Goal: Information Seeking & Learning: Learn about a topic

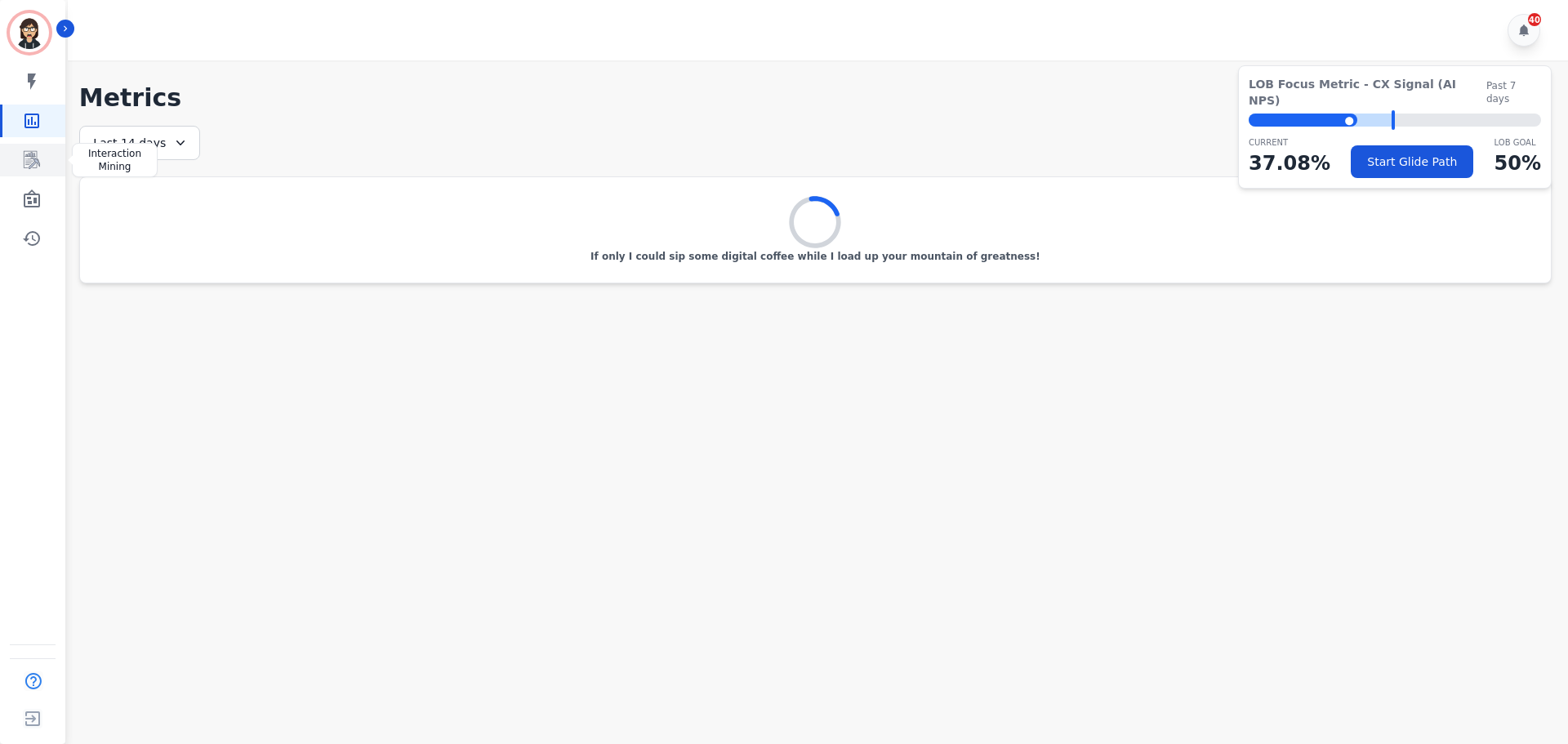
click at [24, 173] on link "Sidebar" at bounding box center [34, 160] width 63 height 33
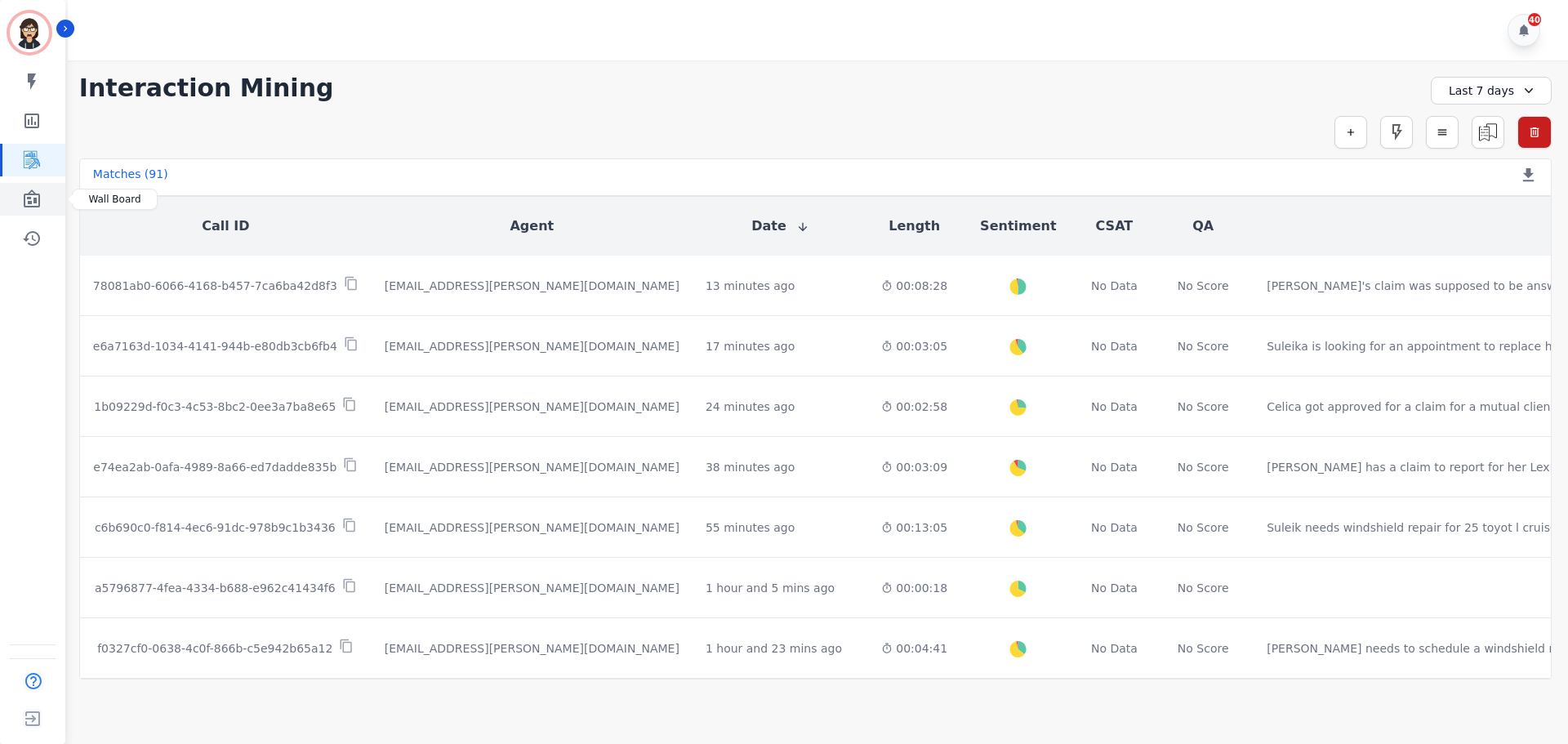
click at [32, 198] on icon "Sidebar" at bounding box center [32, 199] width 20 height 20
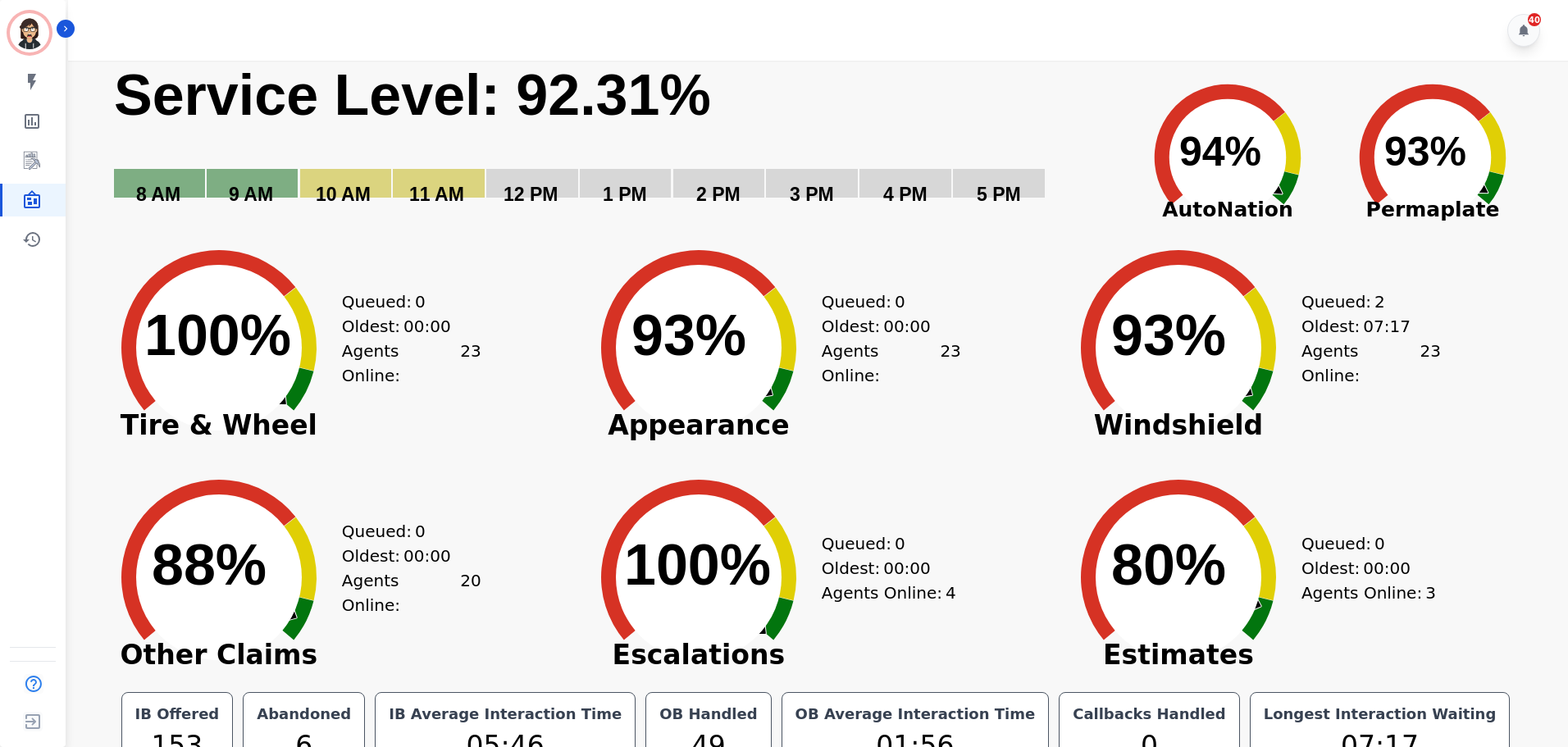
scroll to position [37, 0]
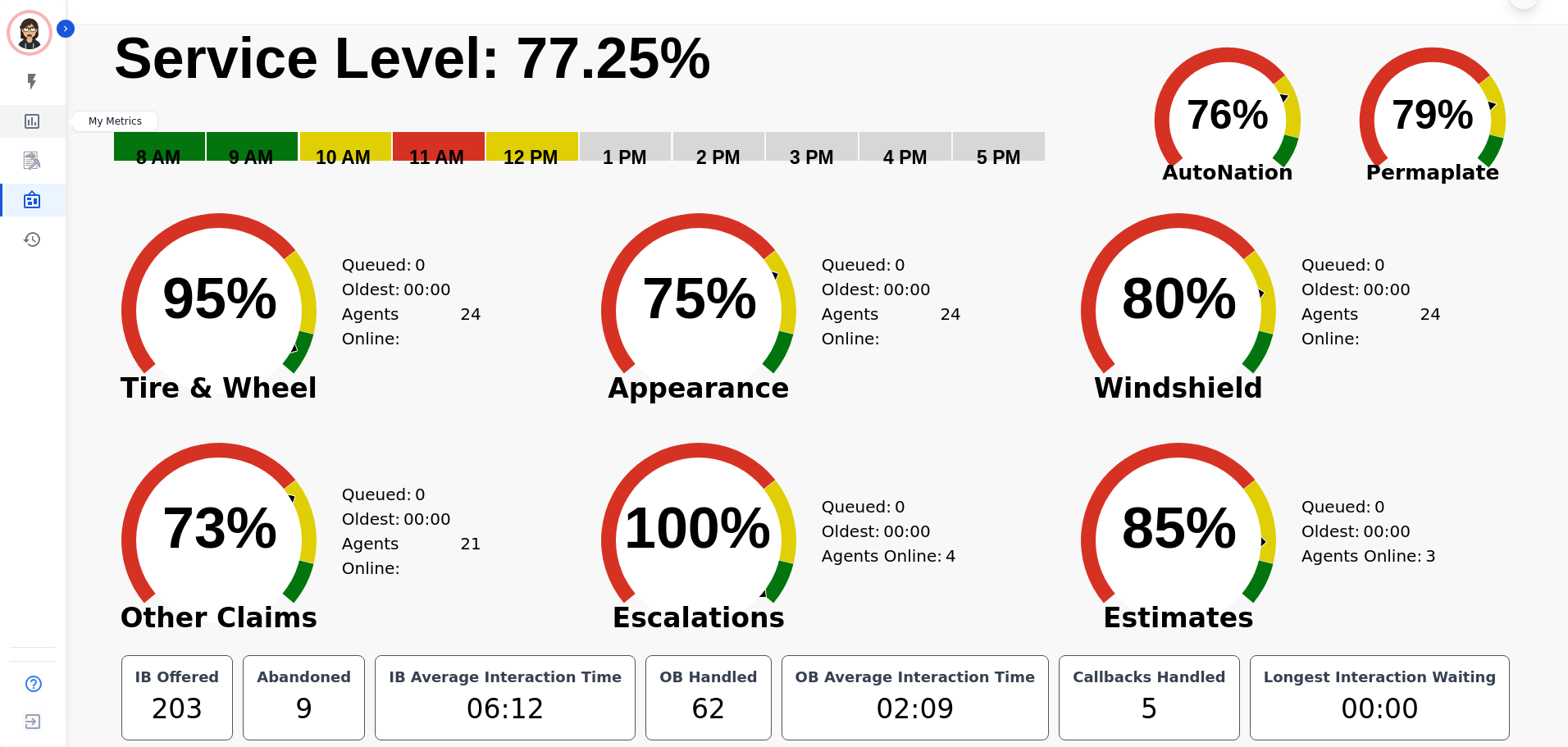
click at [35, 127] on icon "Sidebar" at bounding box center [32, 121] width 15 height 15
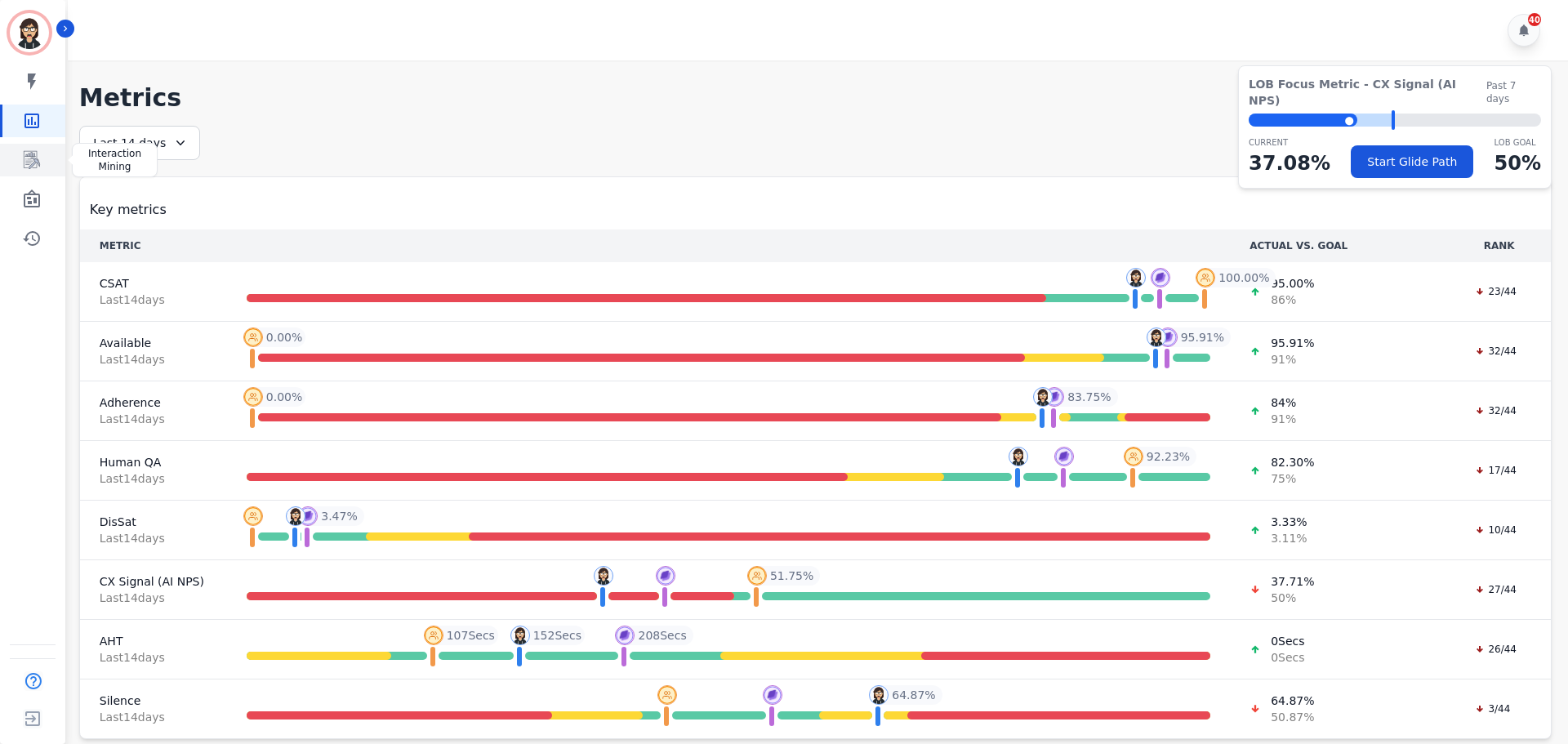
click at [29, 154] on icon "Sidebar" at bounding box center [32, 160] width 17 height 18
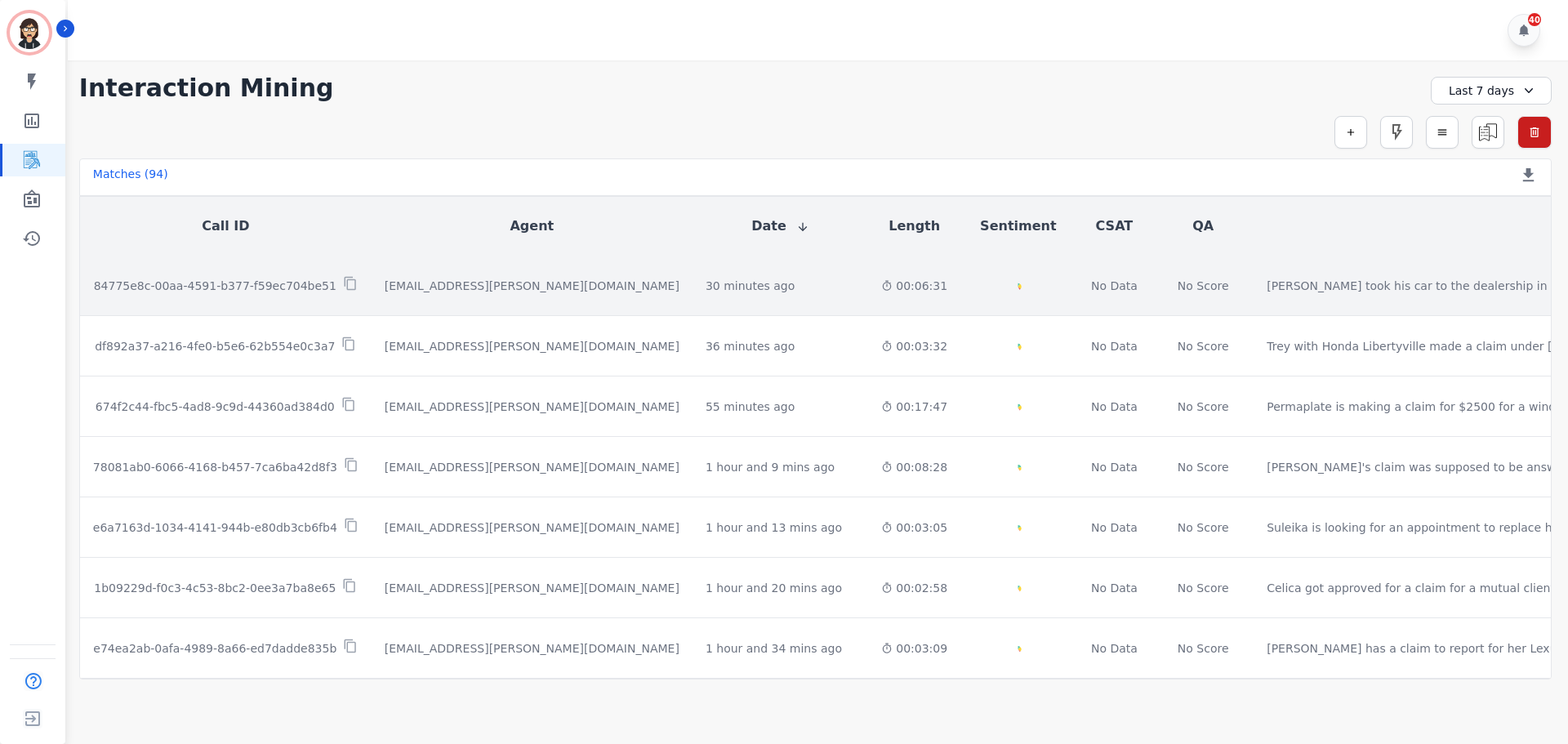
click at [961, 294] on td "Created with Highcharts 10.2.0 Overall Positive: 21.6 ( 21.6 )% Neutral: 65.8 (…" at bounding box center [1018, 285] width 115 height 60
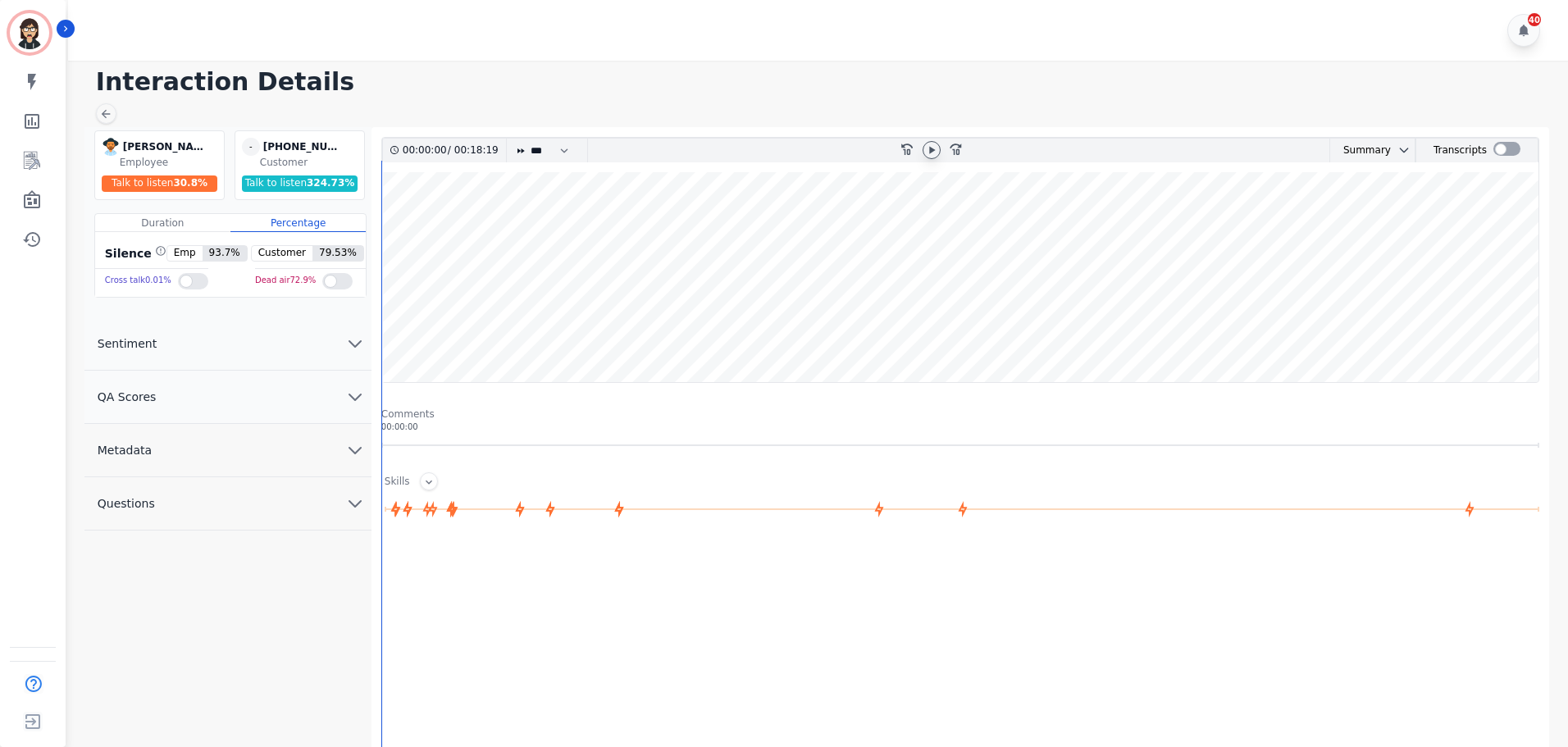
click at [930, 153] on icon at bounding box center [932, 149] width 6 height 7
click at [405, 324] on wave at bounding box center [960, 277] width 1156 height 210
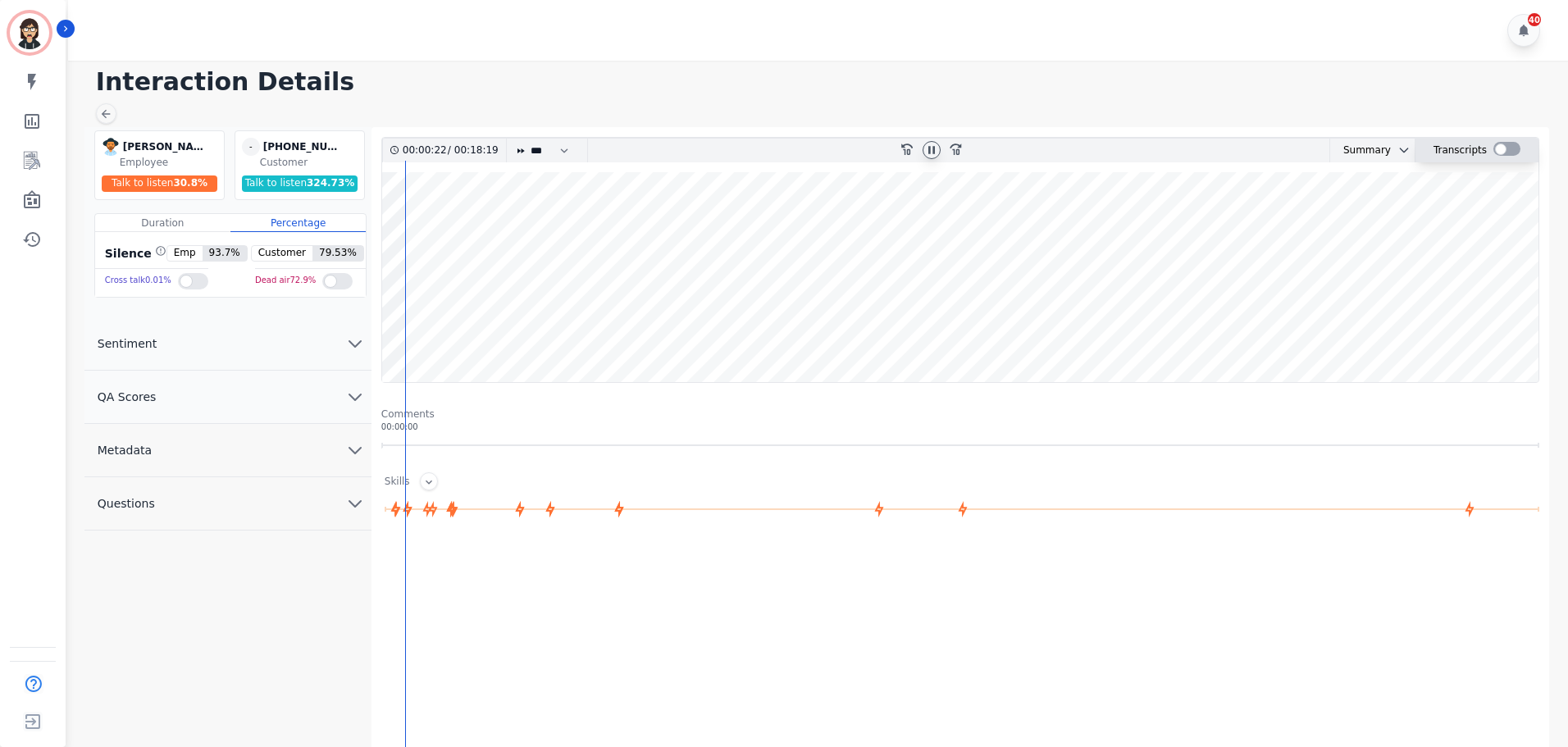
click at [1496, 152] on div at bounding box center [1506, 148] width 27 height 14
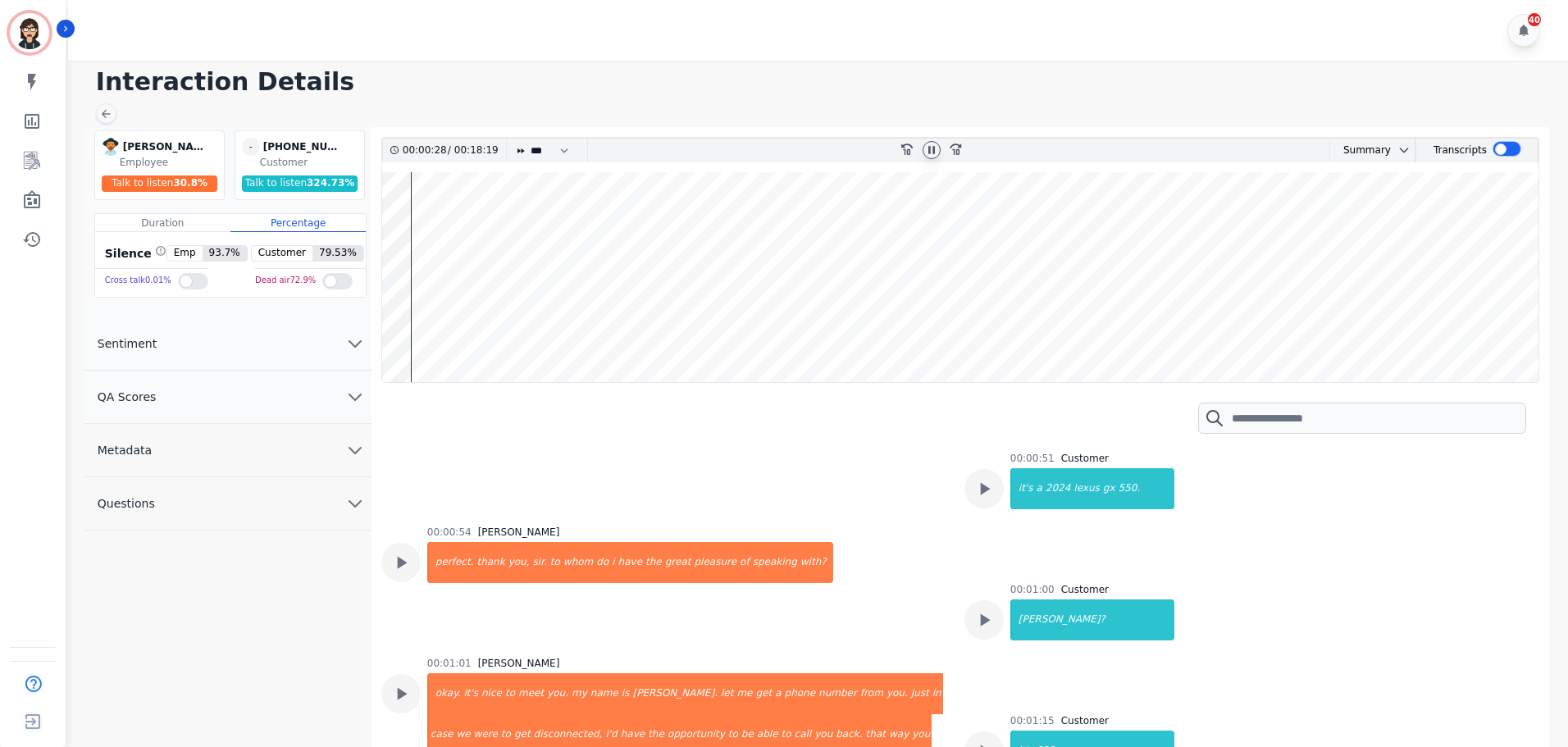
scroll to position [738, 0]
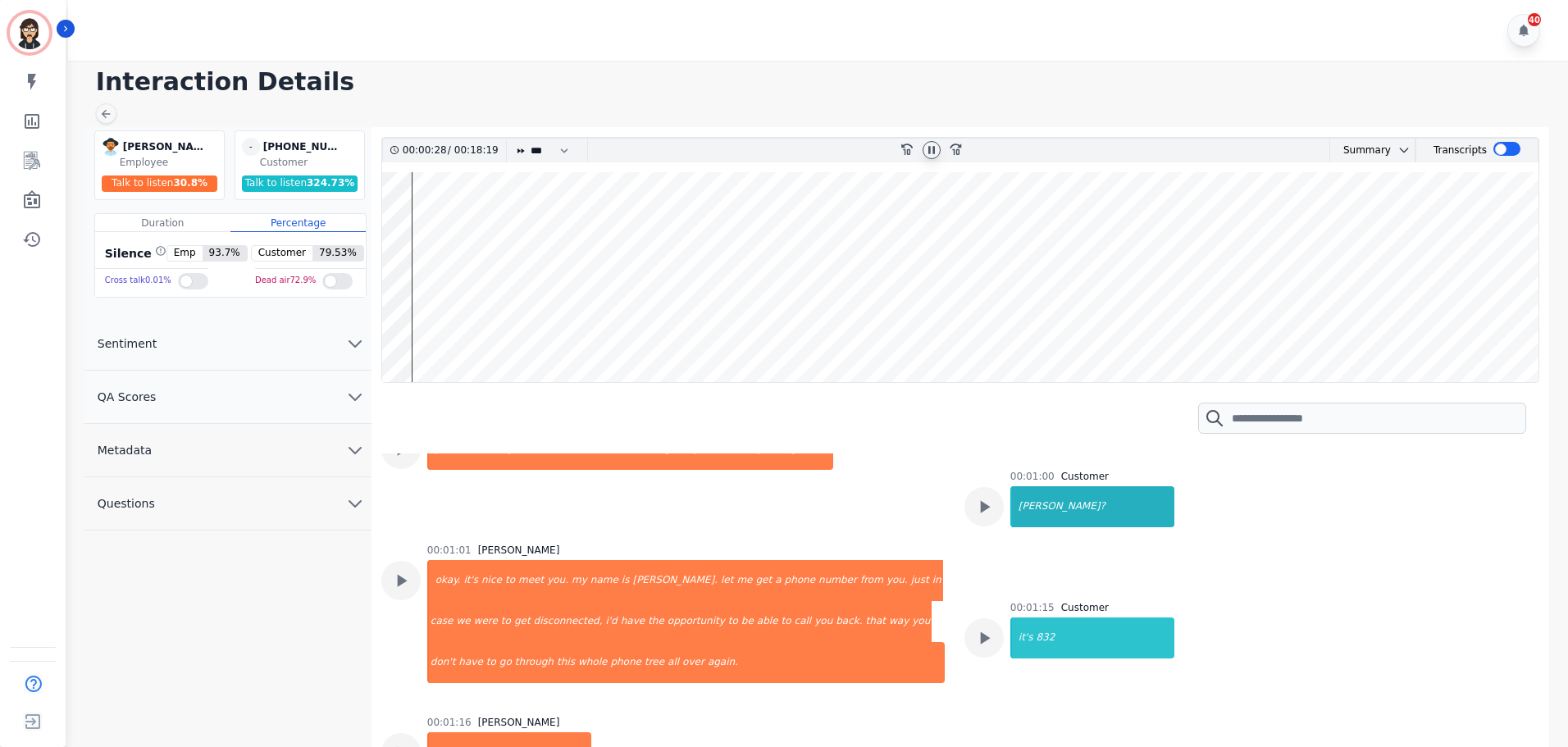
click at [1023, 487] on div "[PERSON_NAME]?" at bounding box center [1093, 507] width 162 height 41
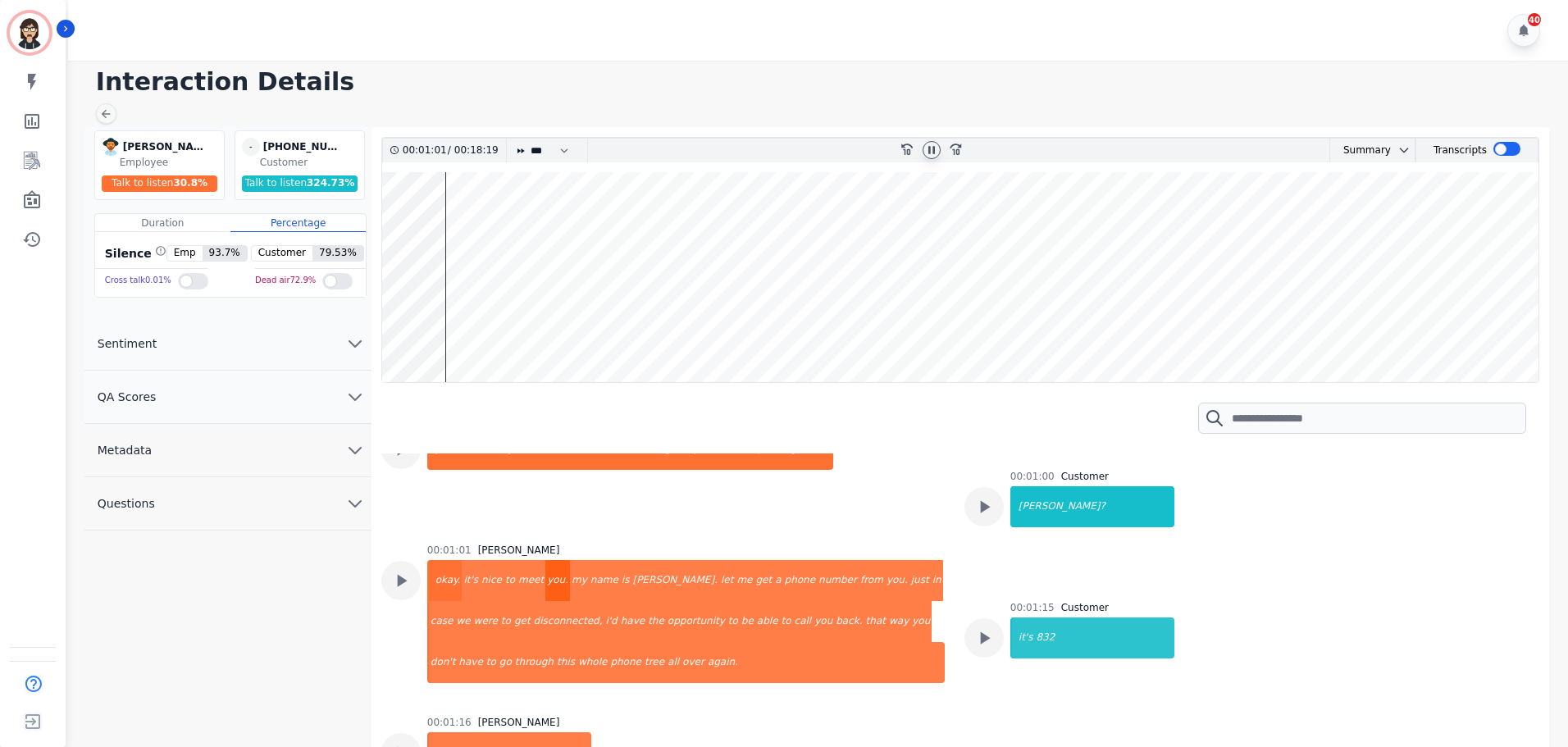
click at [545, 560] on div "you." at bounding box center [557, 580] width 25 height 41
click at [630, 560] on div "[PERSON_NAME]." at bounding box center [675, 580] width 89 height 41
click at [859, 560] on div "from" at bounding box center [872, 580] width 27 height 41
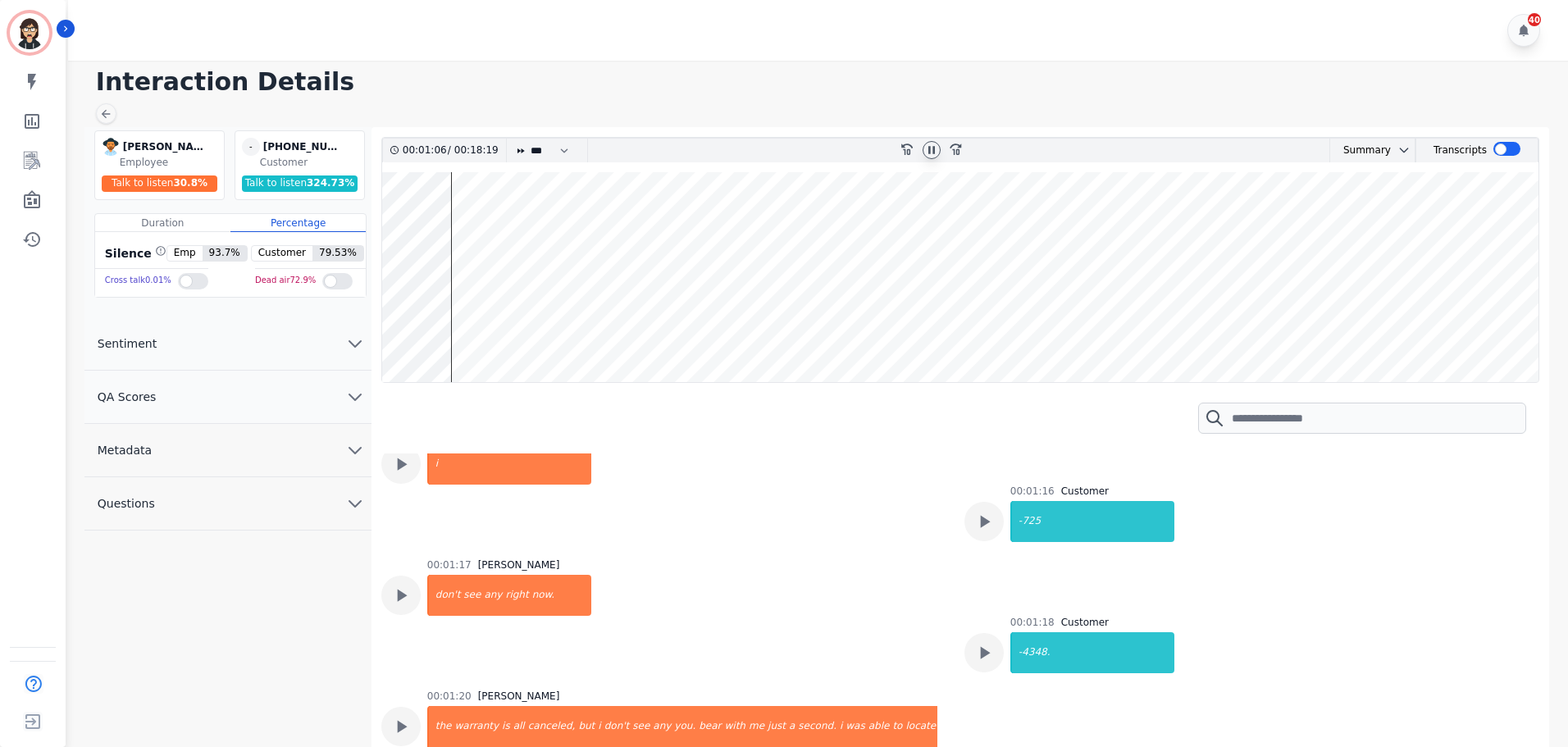
scroll to position [1067, 0]
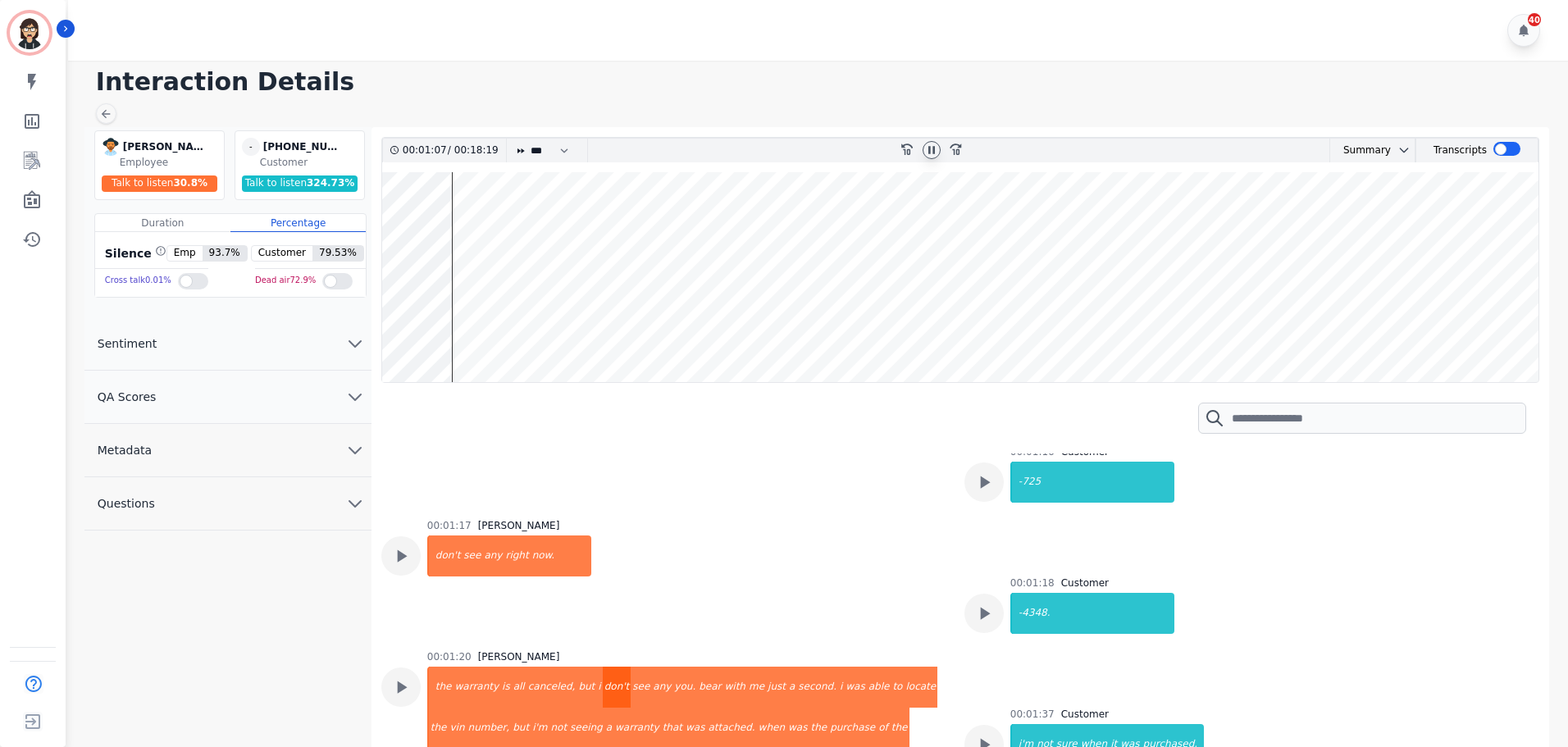
click at [602, 667] on div "don't" at bounding box center [616, 687] width 29 height 41
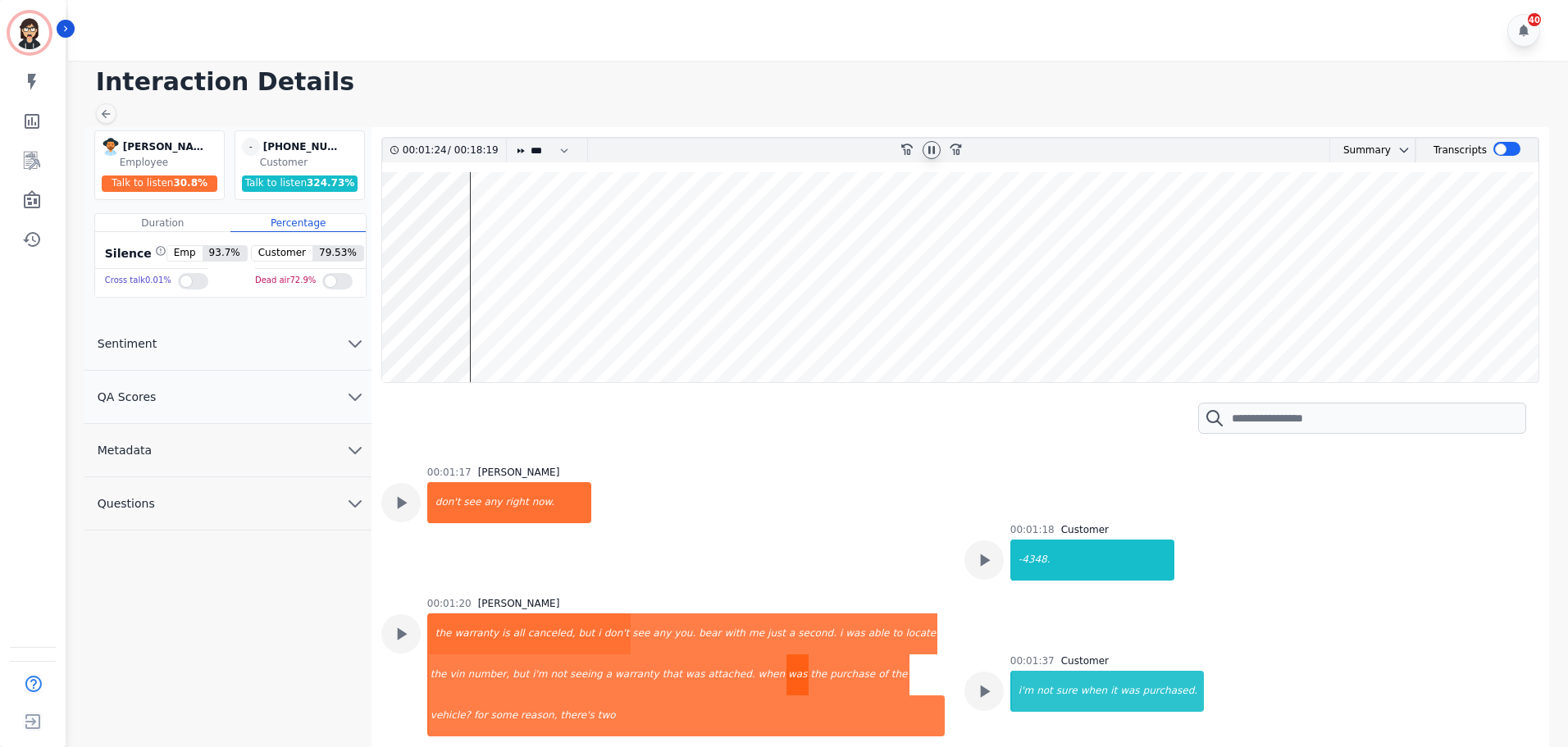
scroll to position [1148, 0]
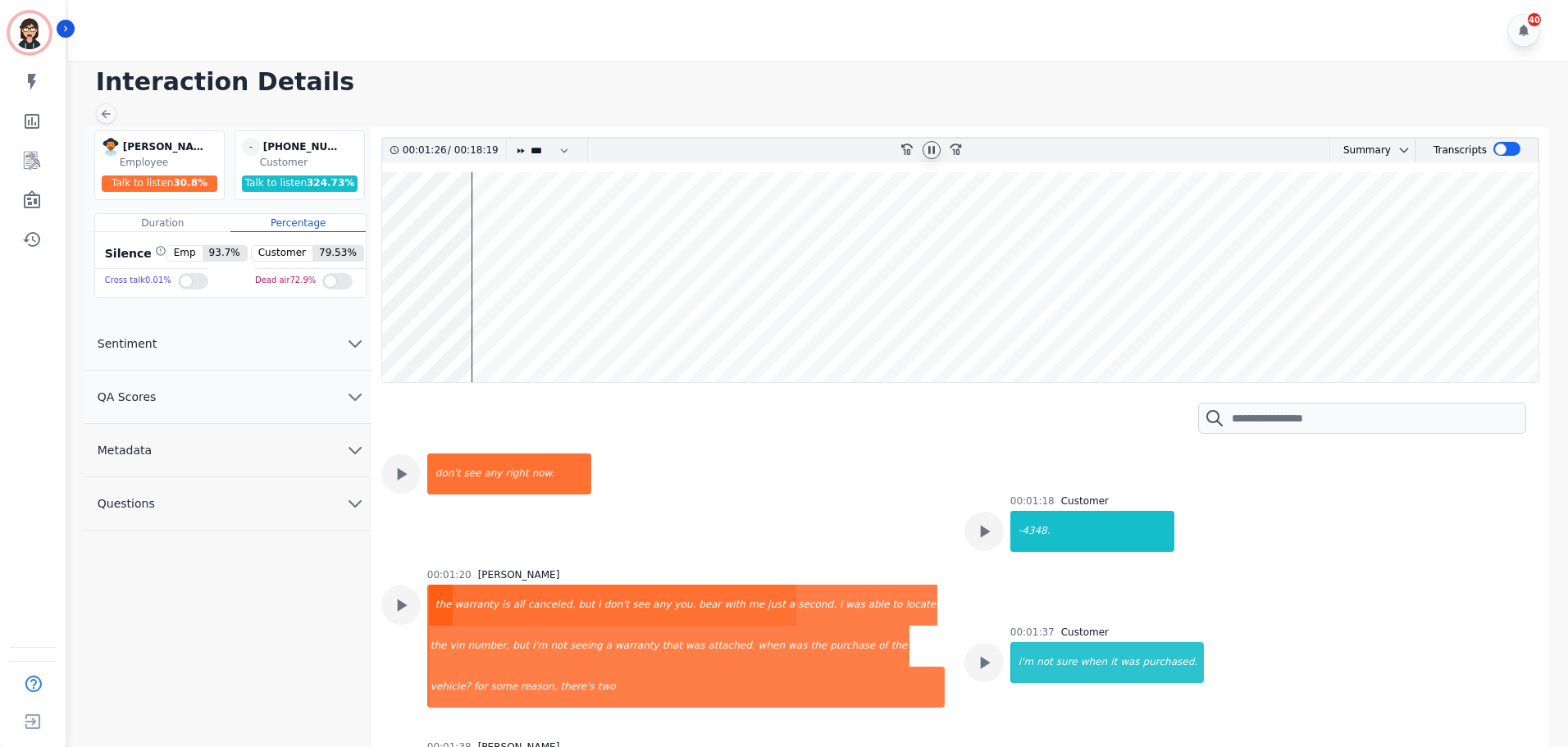
click at [449, 585] on div "the" at bounding box center [441, 605] width 25 height 41
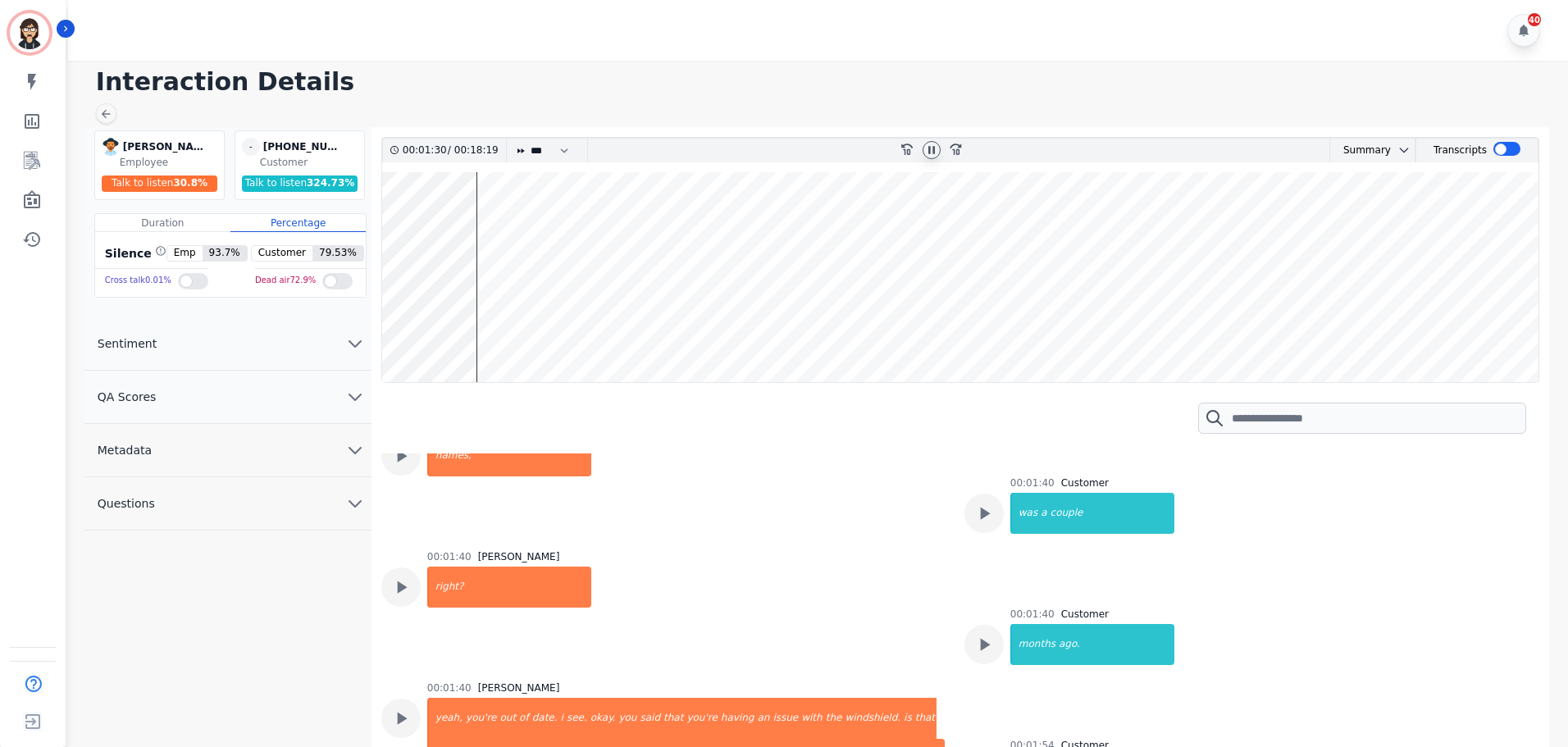
scroll to position [1640, 0]
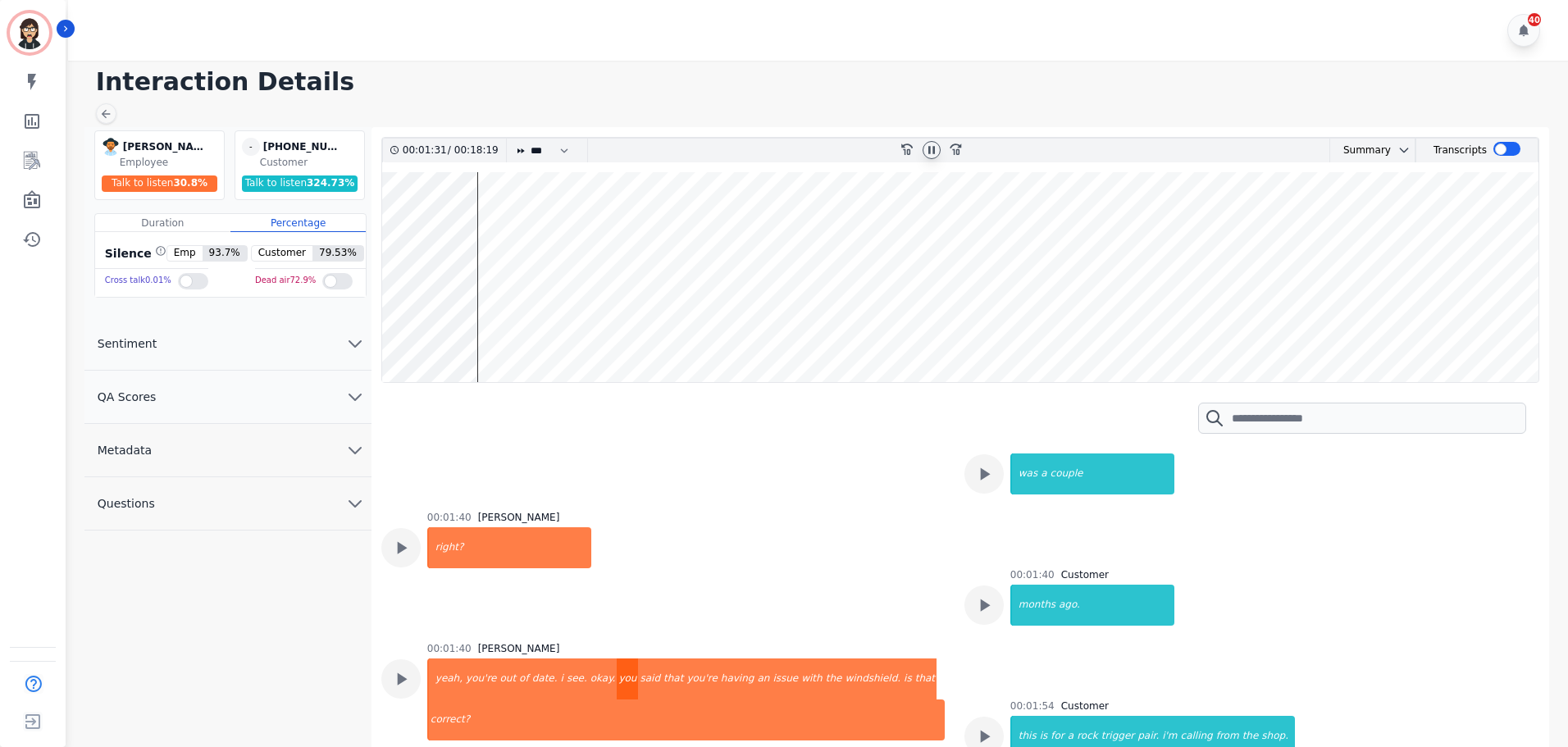
click at [616, 659] on div "you" at bounding box center [627, 679] width 22 height 41
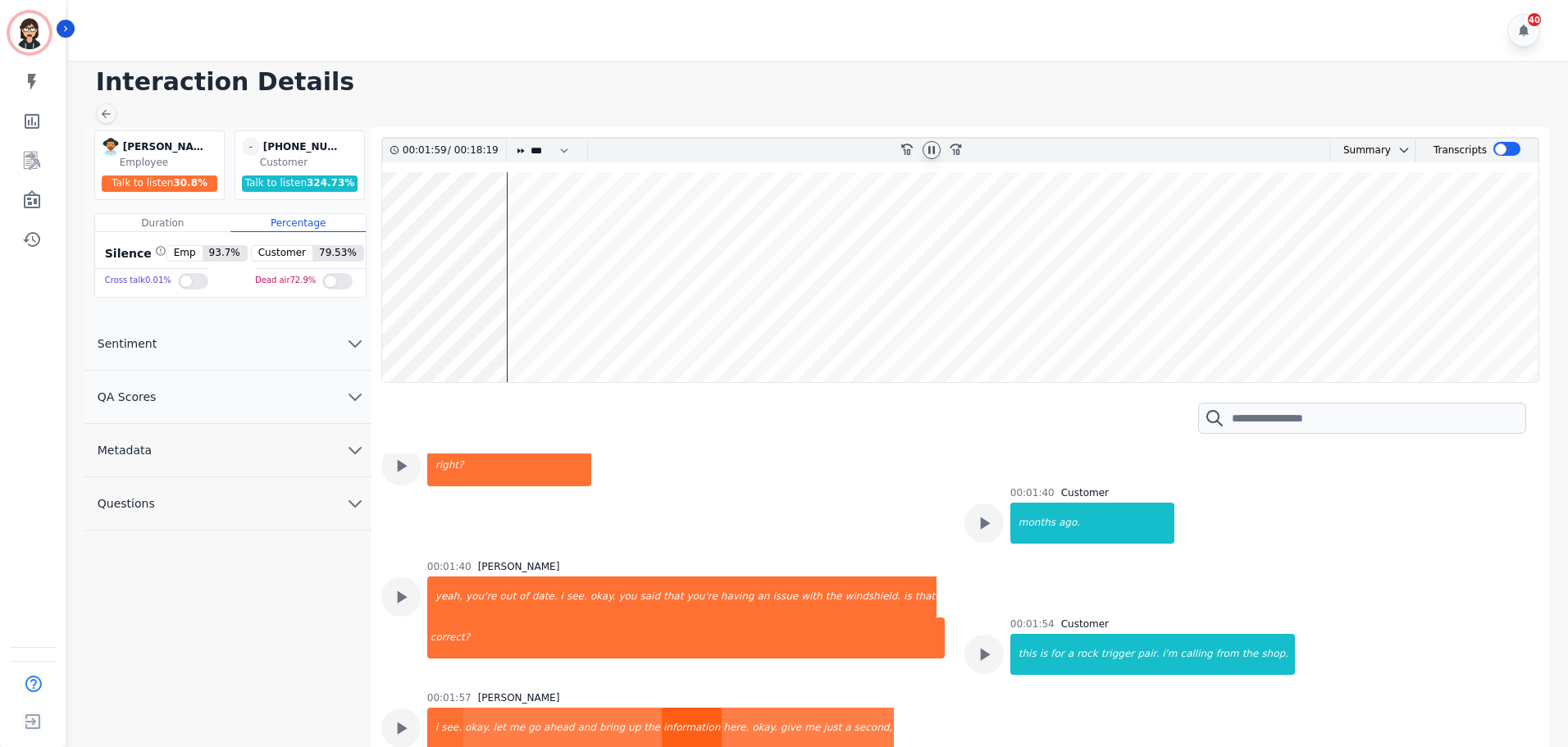
scroll to position [1805, 0]
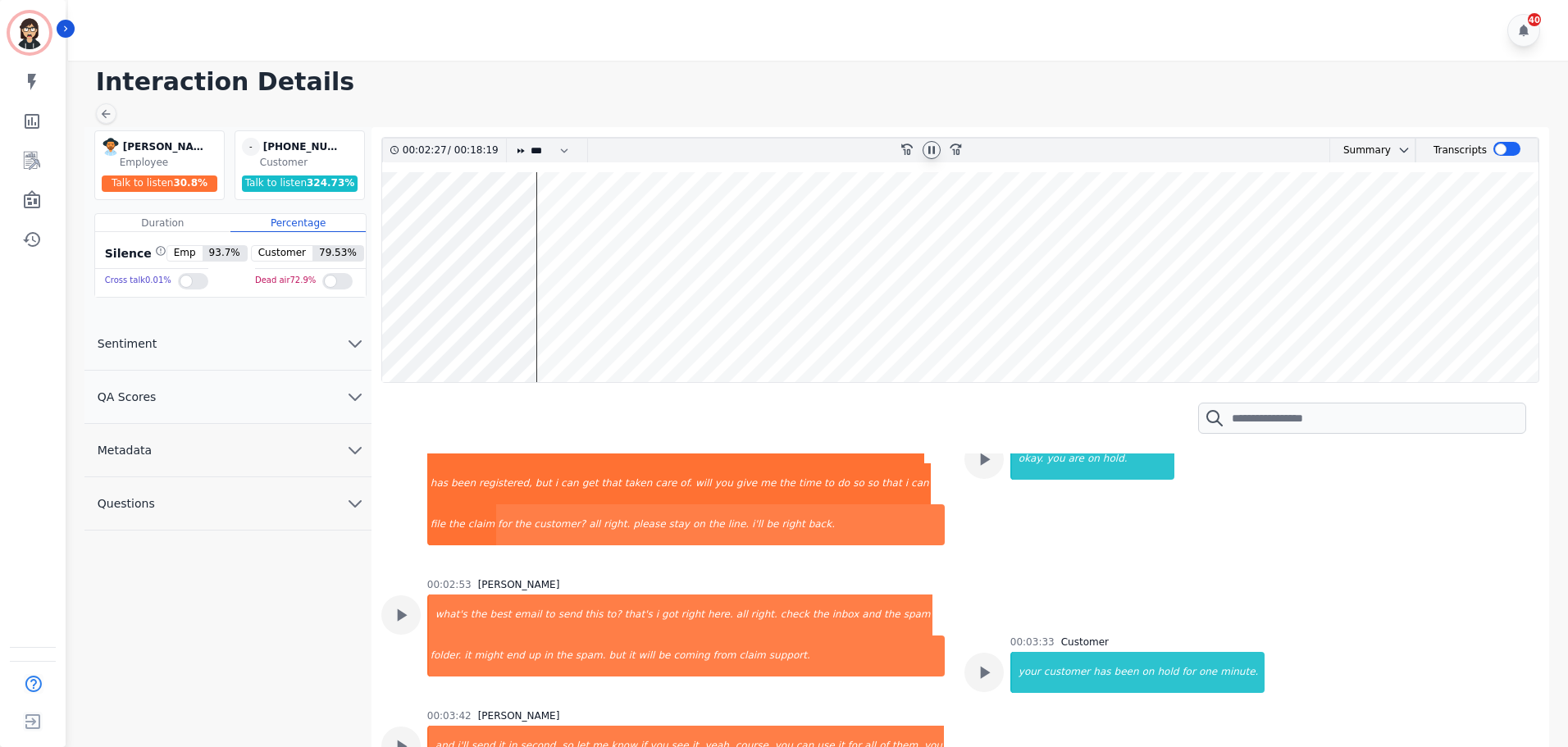
scroll to position [2050, 0]
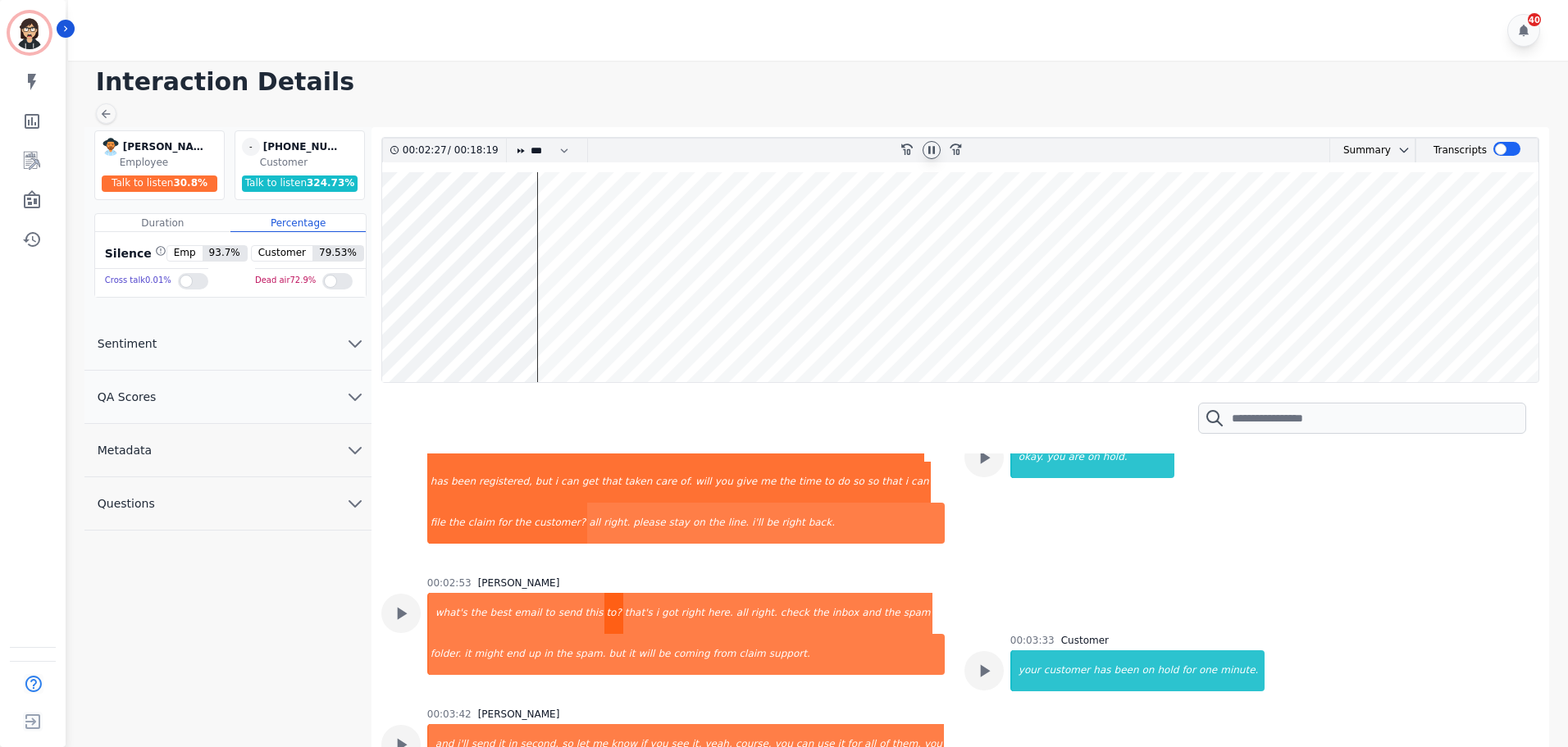
click at [604, 593] on div "to?" at bounding box center [613, 612] width 18 height 41
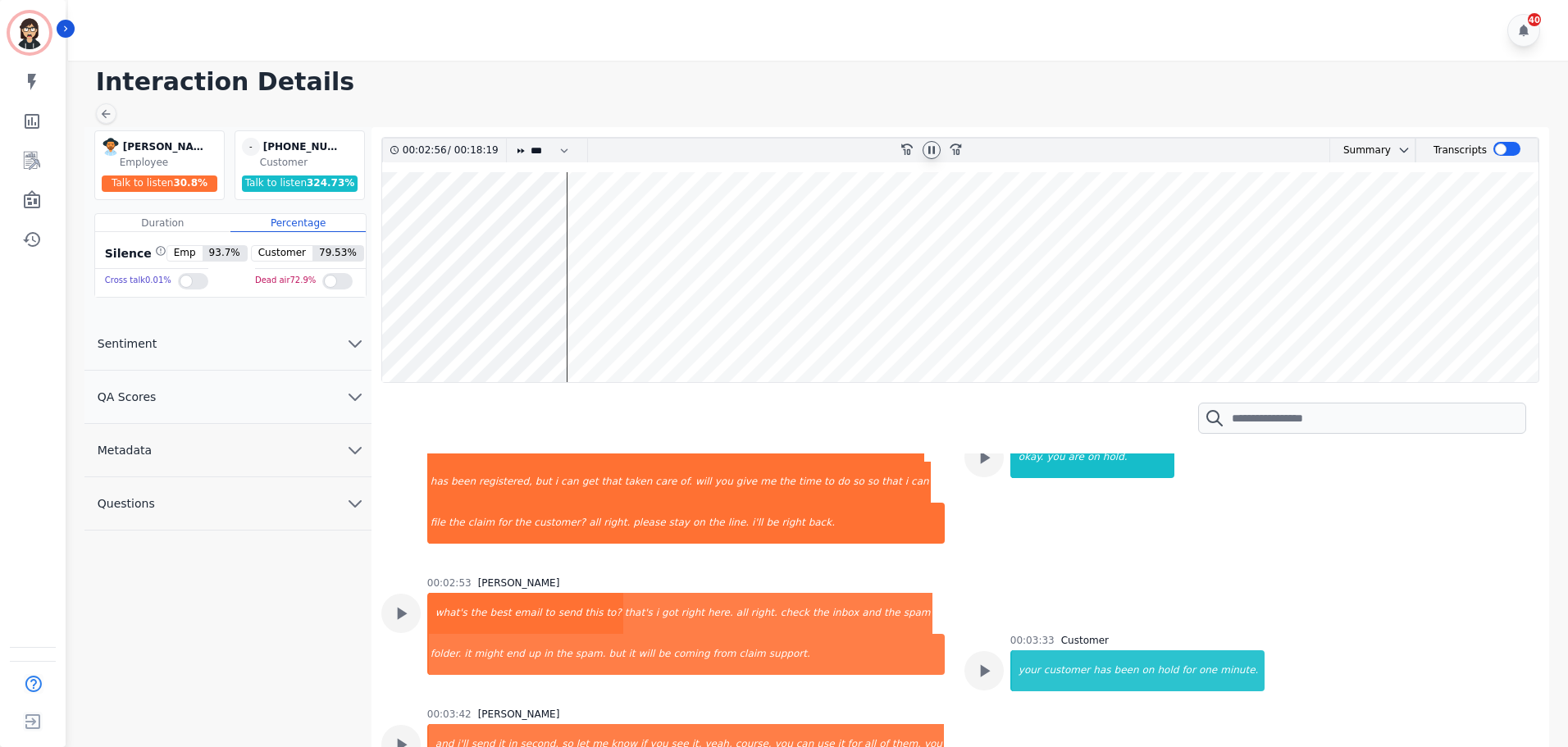
scroll to position [2132, 0]
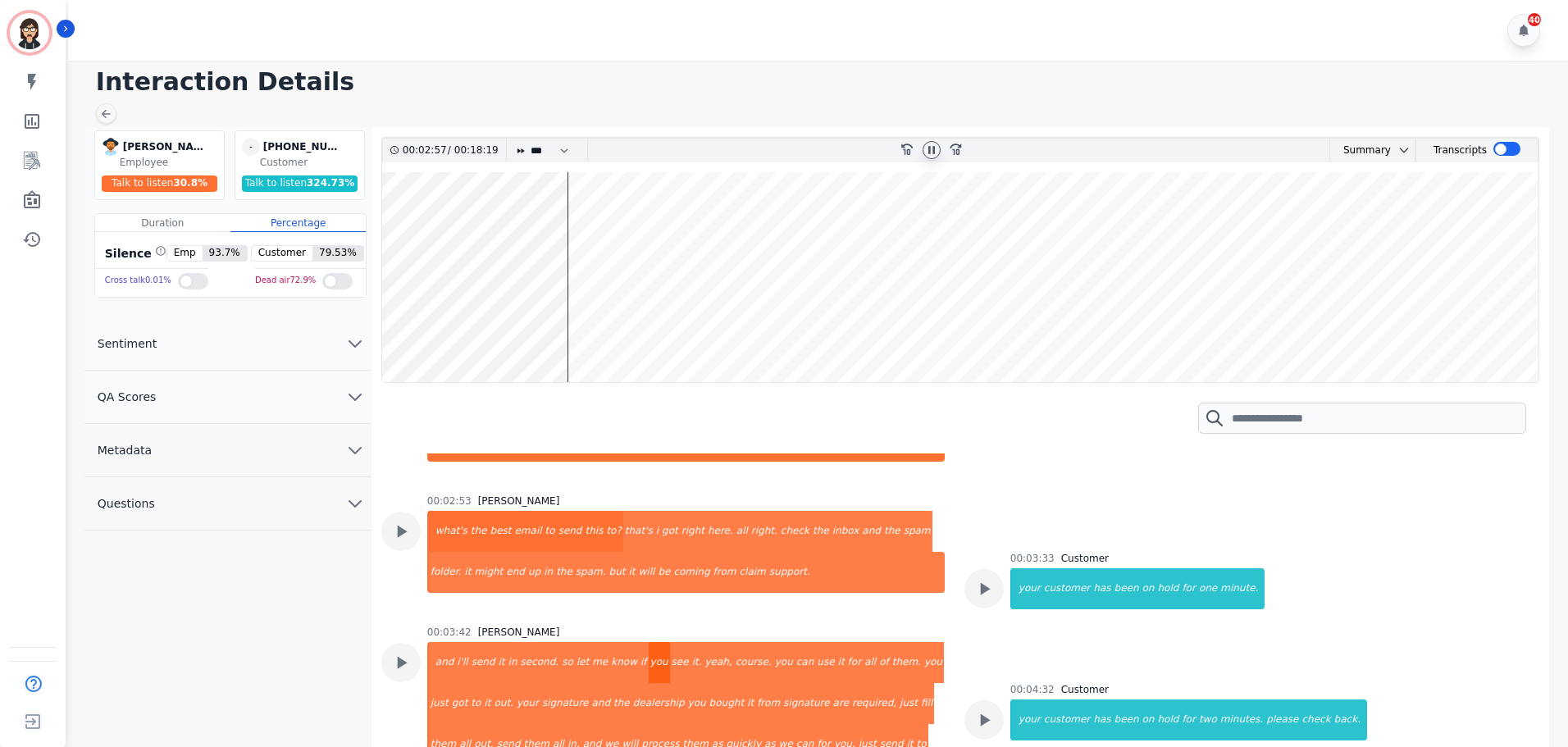
click at [649, 642] on div "you" at bounding box center [660, 662] width 22 height 41
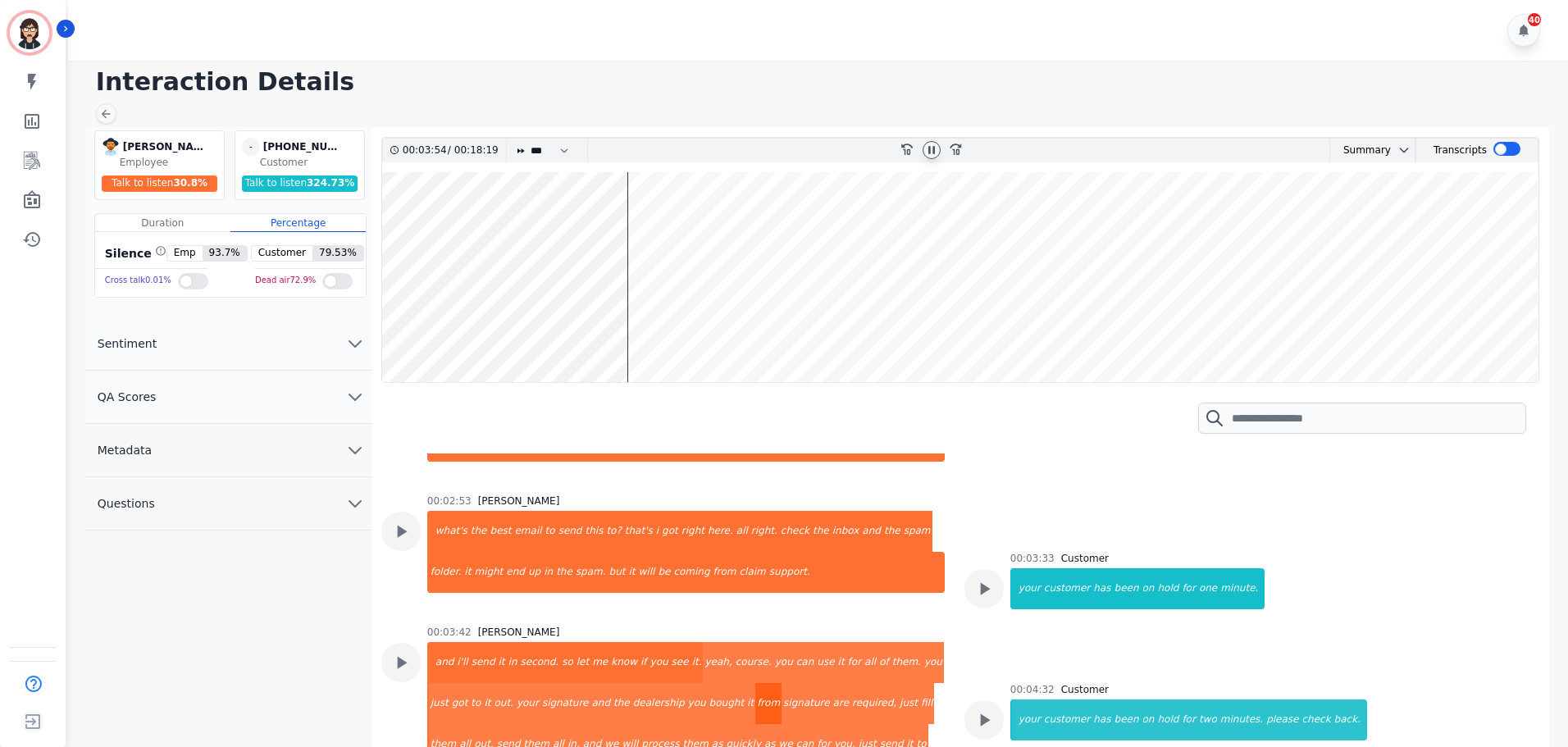
click at [755, 683] on div "from" at bounding box center [768, 702] width 27 height 41
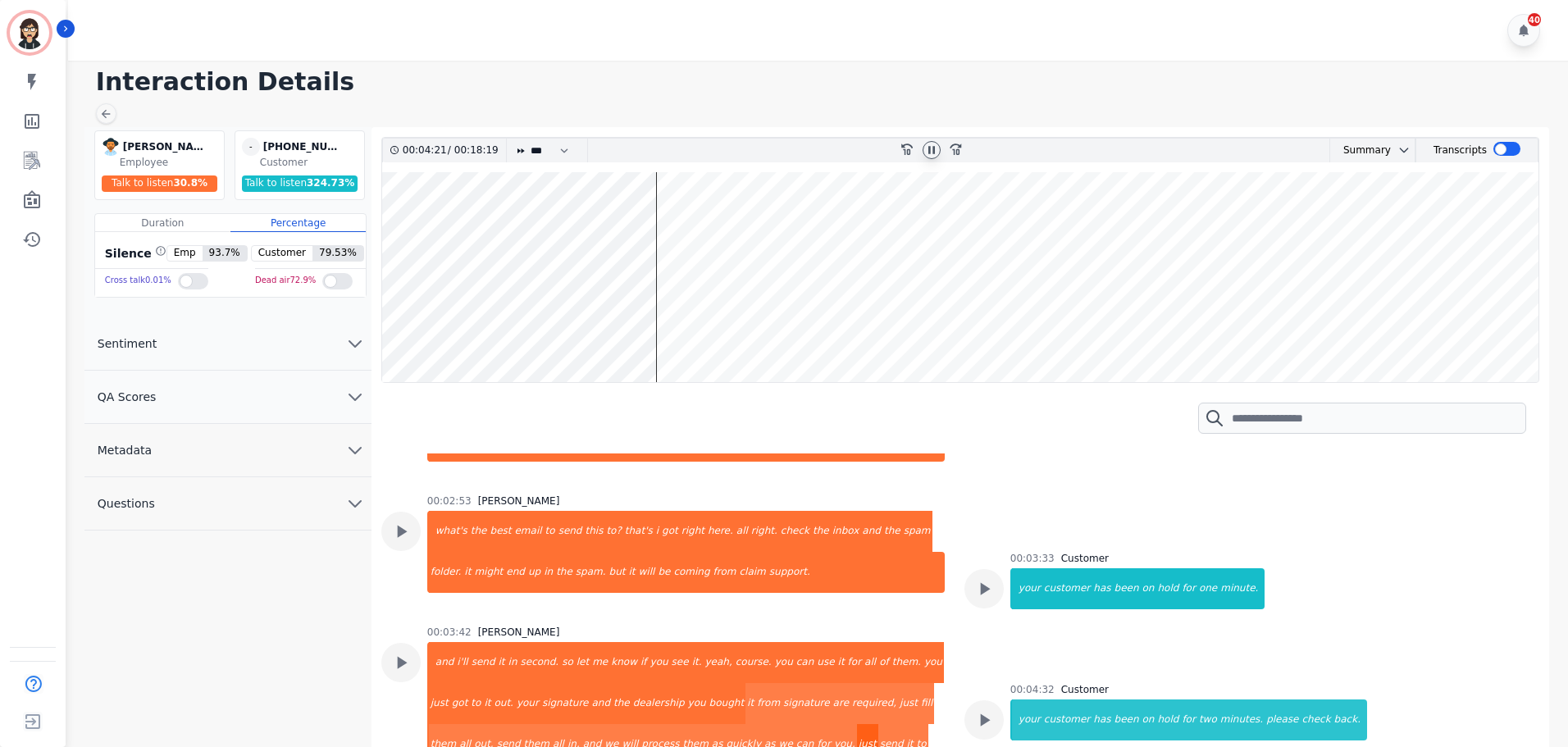
click at [857, 724] on div "just" at bounding box center [868, 744] width 22 height 41
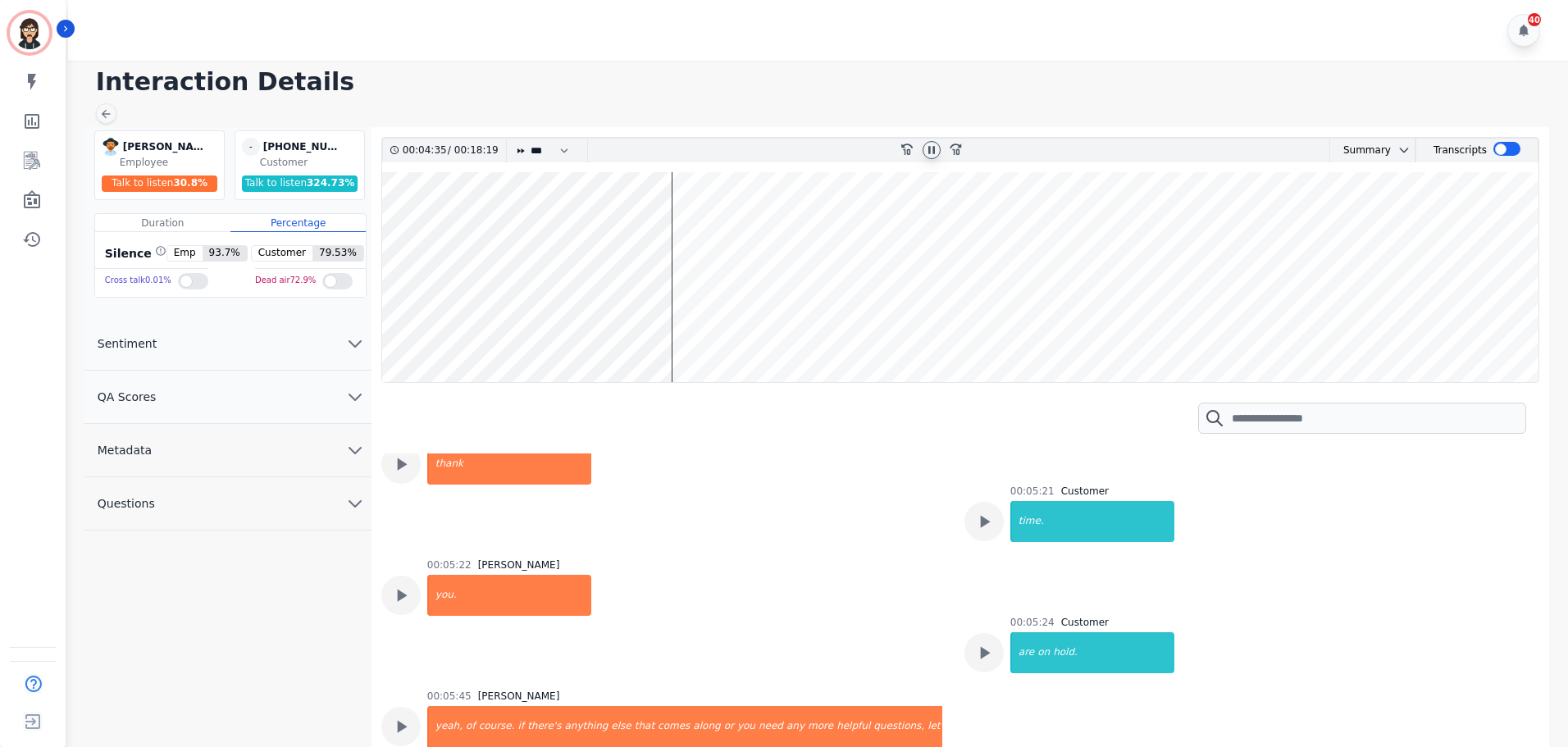
scroll to position [2788, 0]
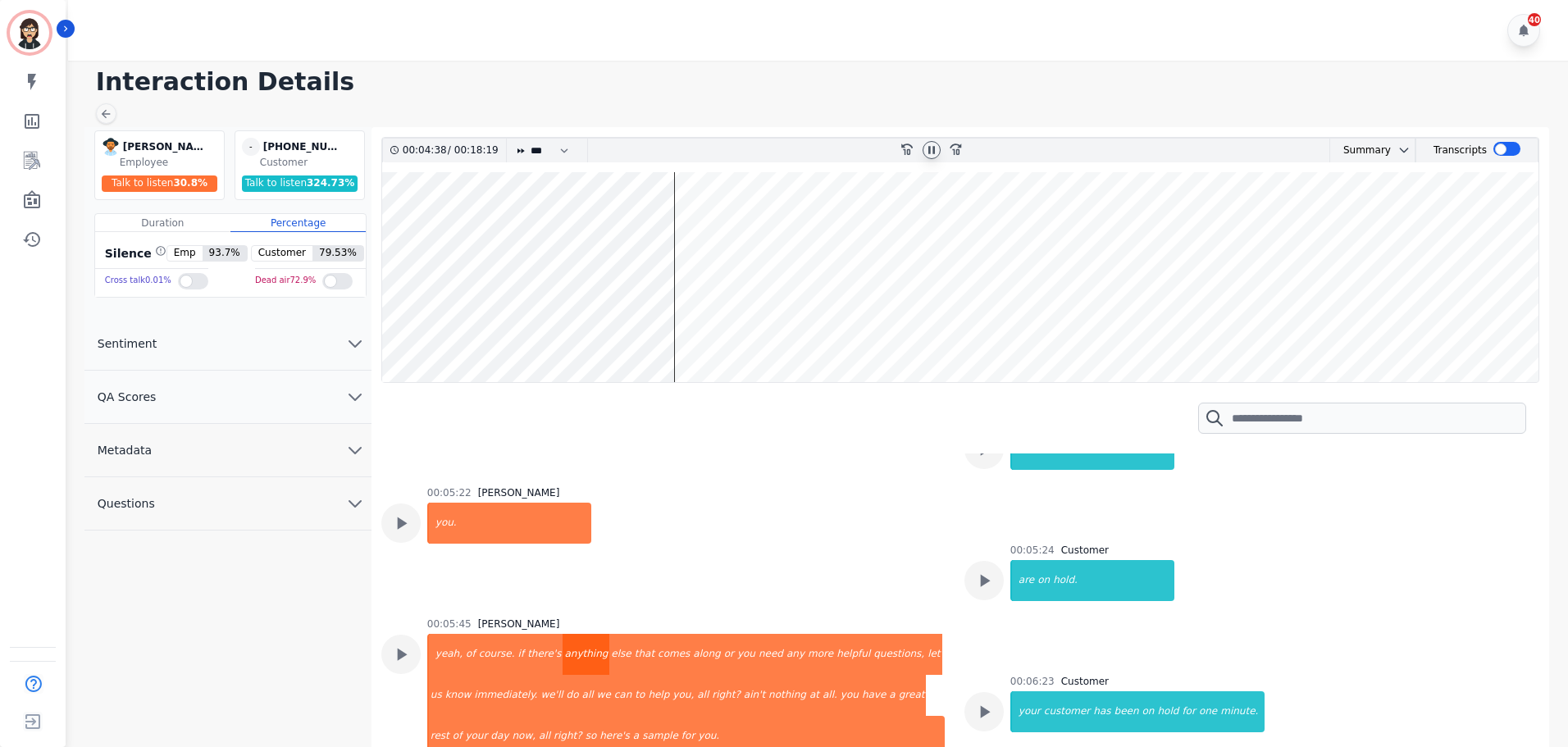
click at [583, 634] on div "anything" at bounding box center [586, 654] width 46 height 41
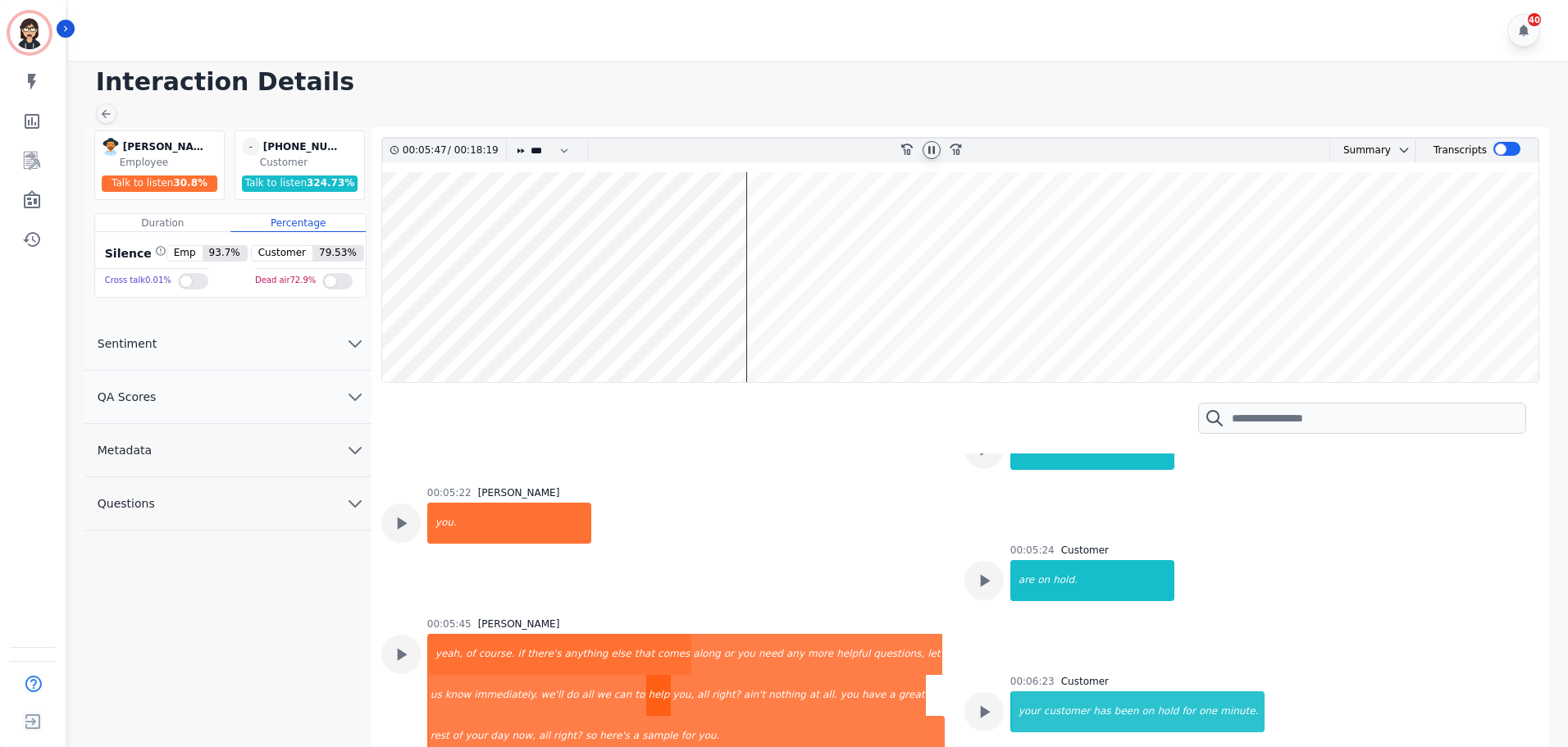
click at [646, 675] on div "help" at bounding box center [658, 695] width 25 height 41
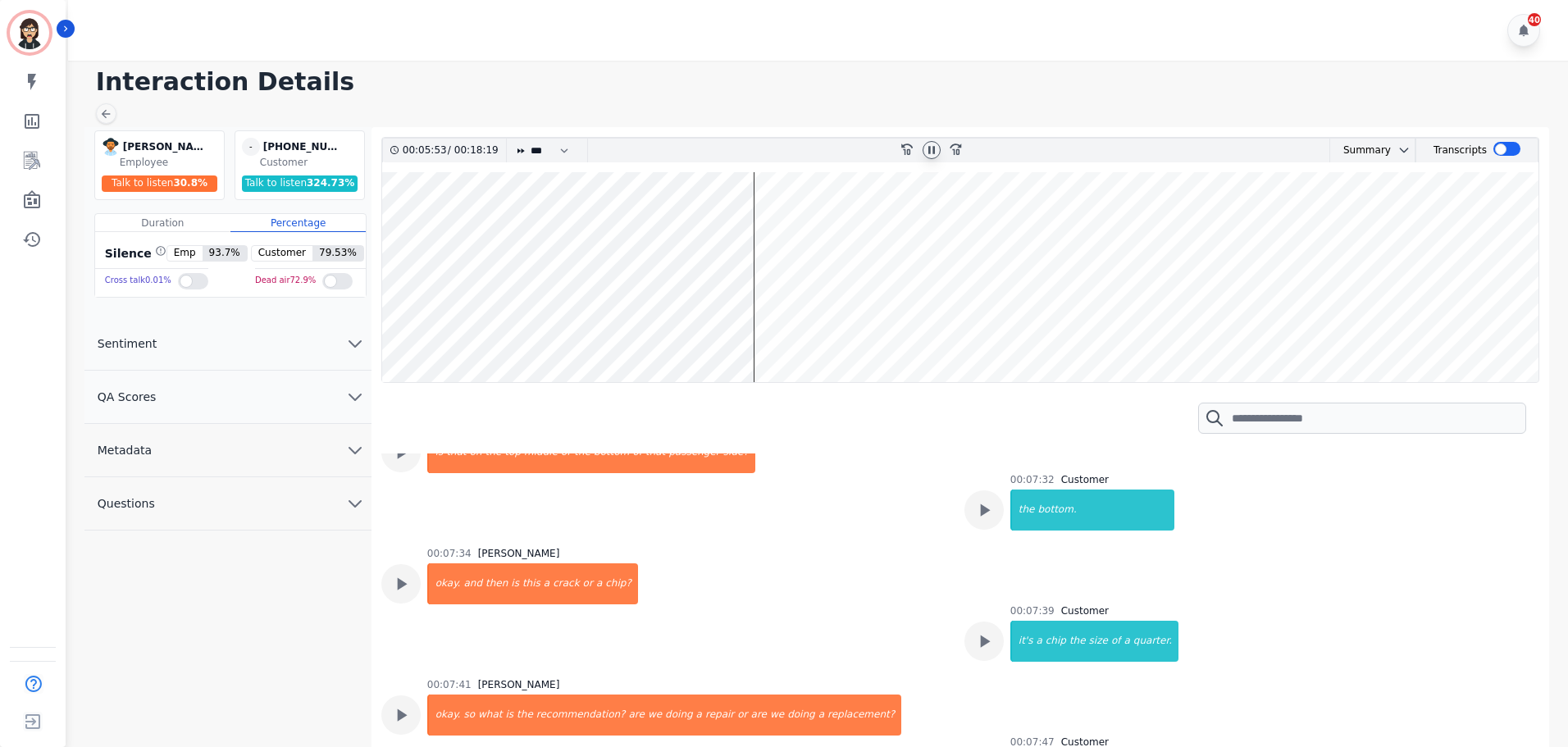
scroll to position [3526, 0]
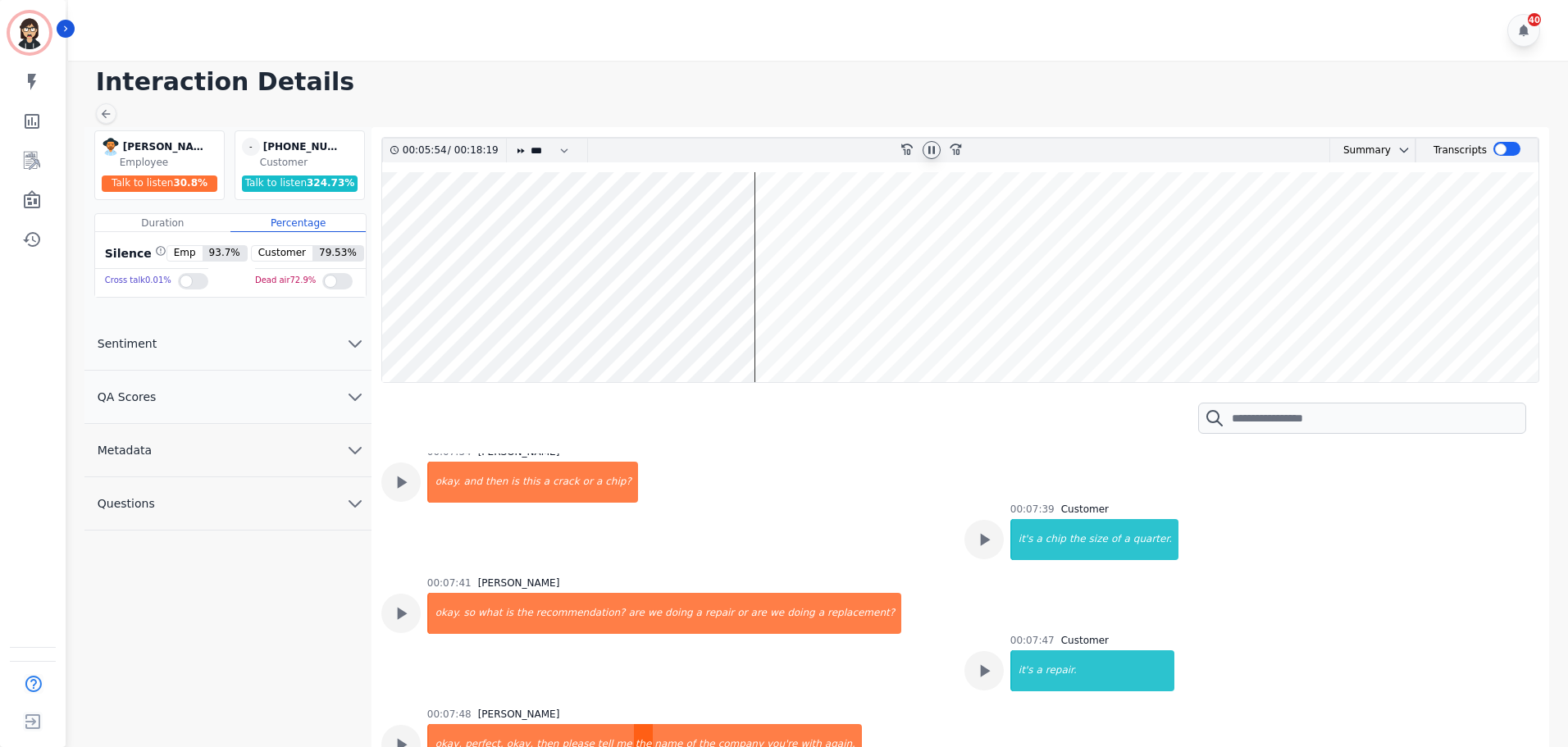
click at [634, 724] on div "the" at bounding box center [644, 744] width 20 height 41
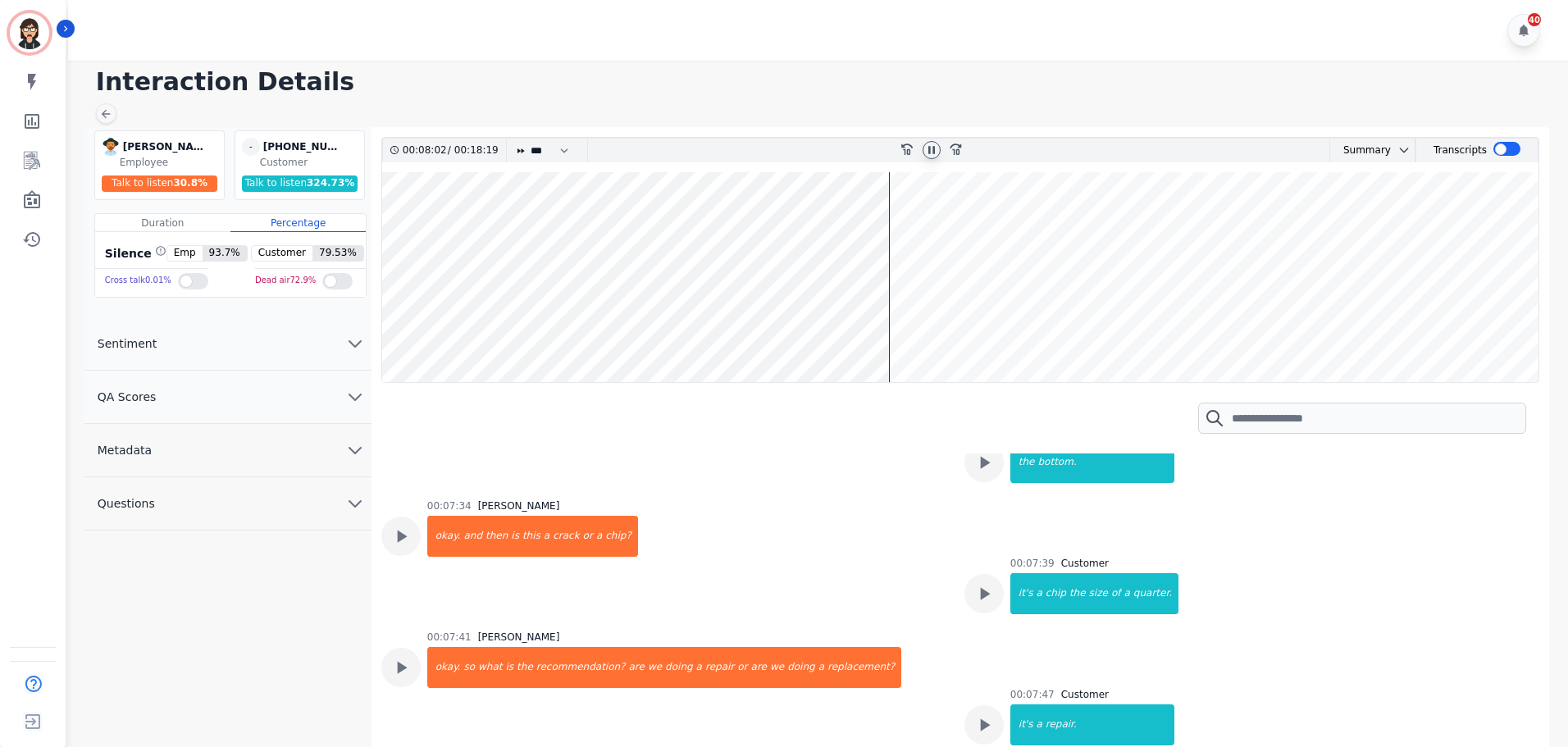
scroll to position [3362, 0]
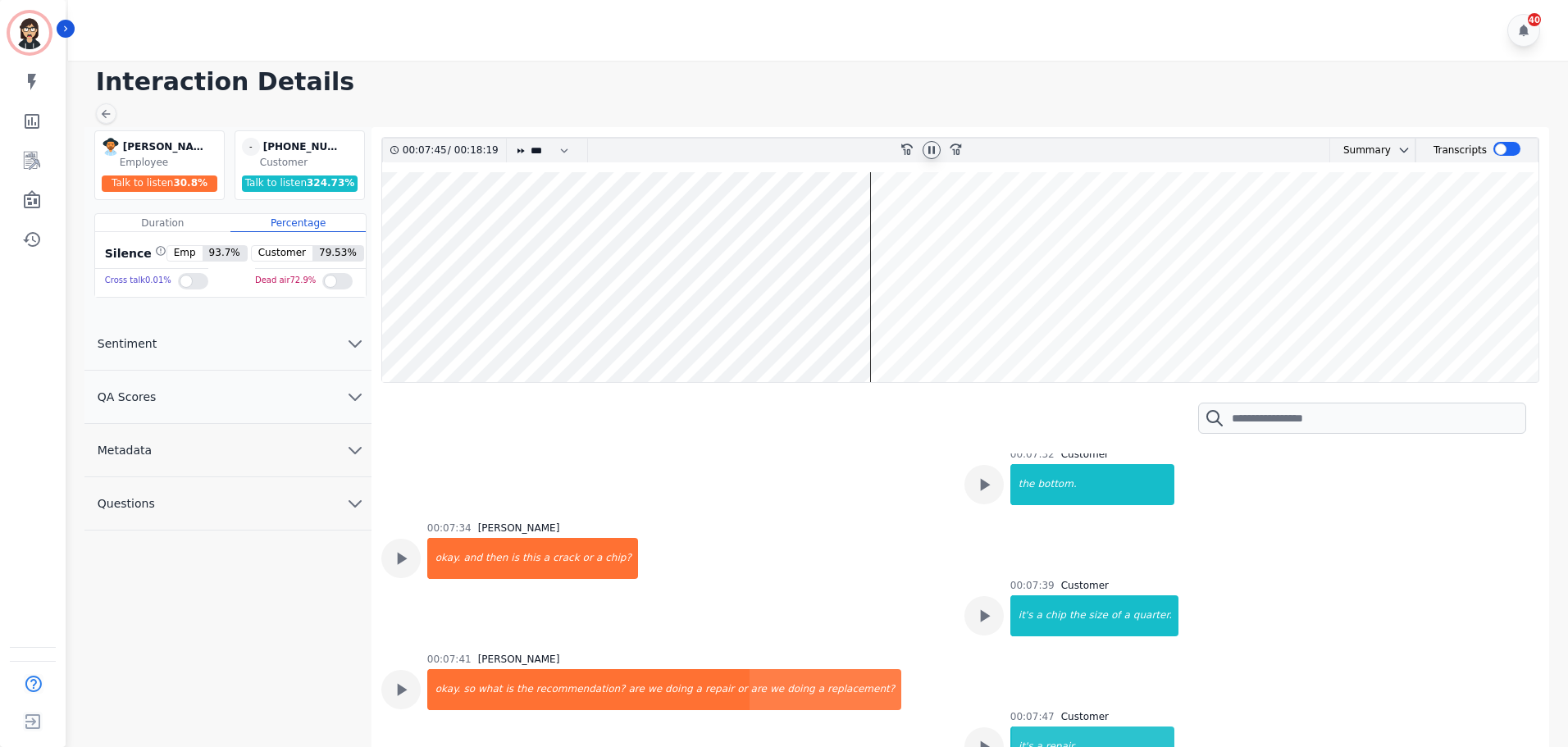
scroll to position [3526, 0]
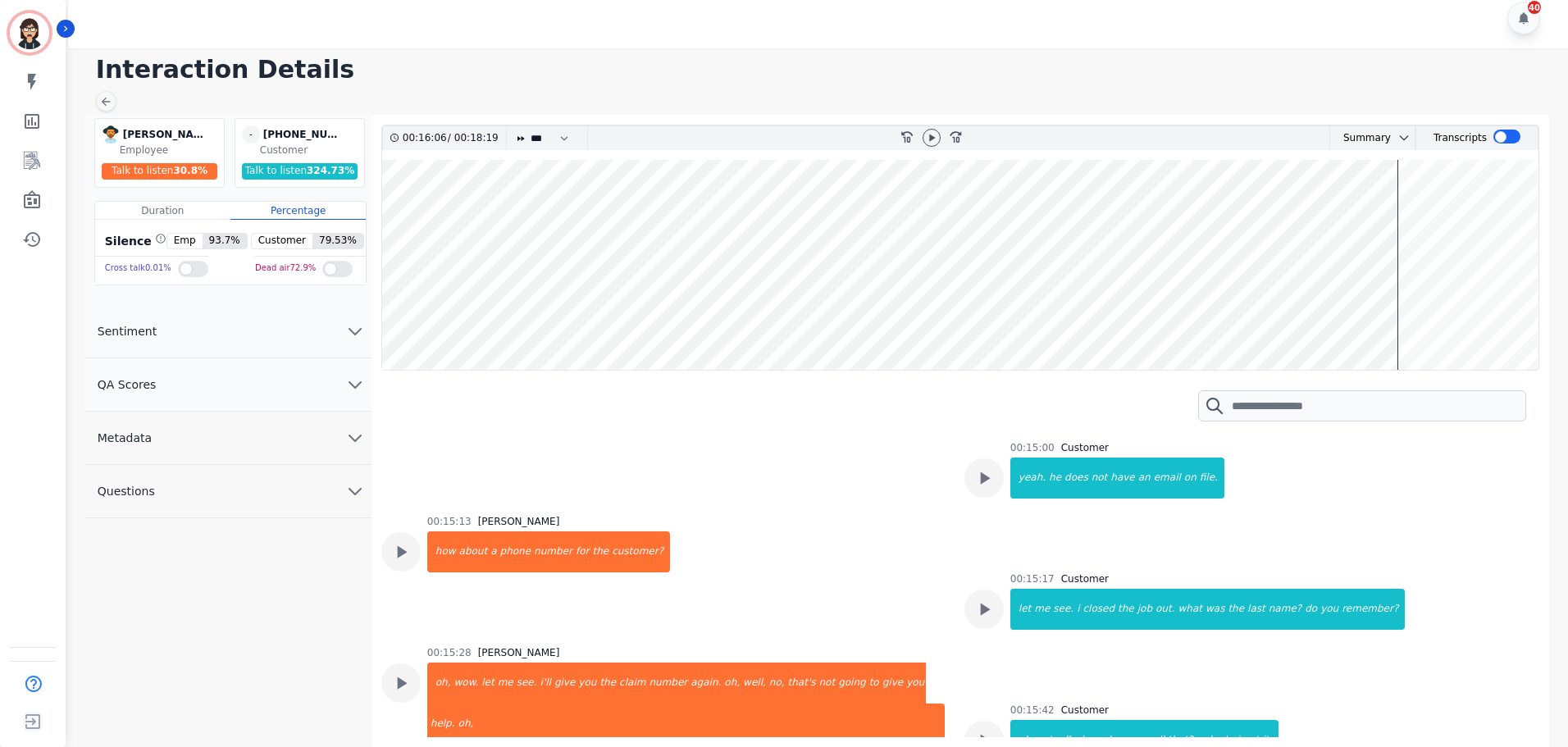
scroll to position [4838, 0]
